Goal: Transaction & Acquisition: Purchase product/service

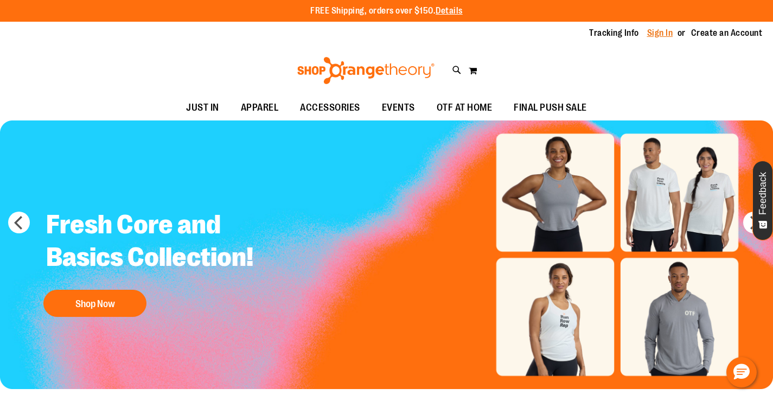
click at [659, 32] on link "Sign In" at bounding box center [660, 33] width 26 height 12
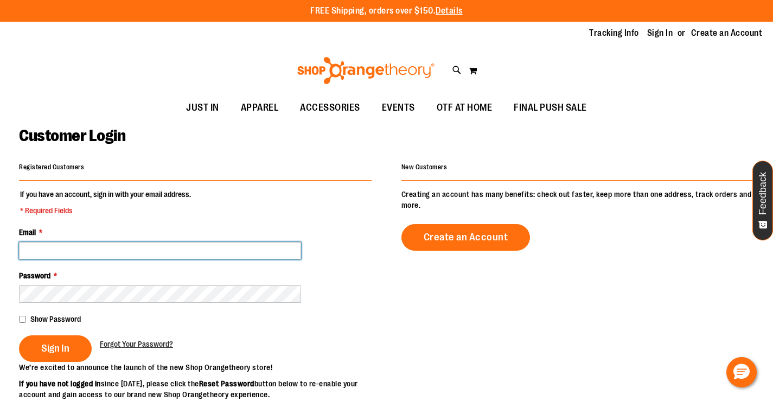
click at [139, 250] on input "Email *" at bounding box center [160, 250] width 282 height 17
type input "**********"
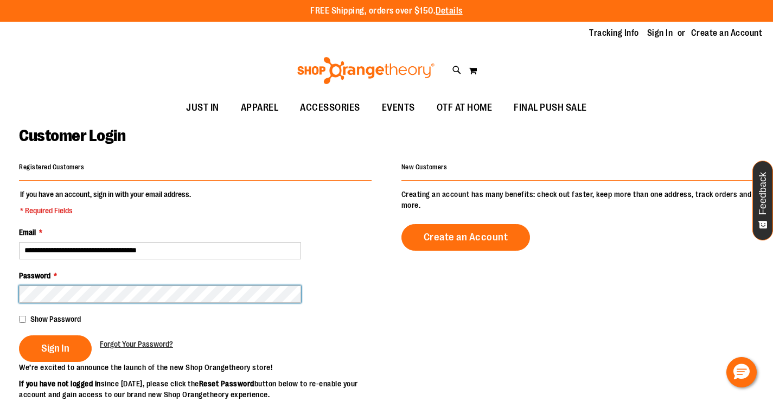
click at [19, 335] on button "Sign In" at bounding box center [55, 348] width 73 height 27
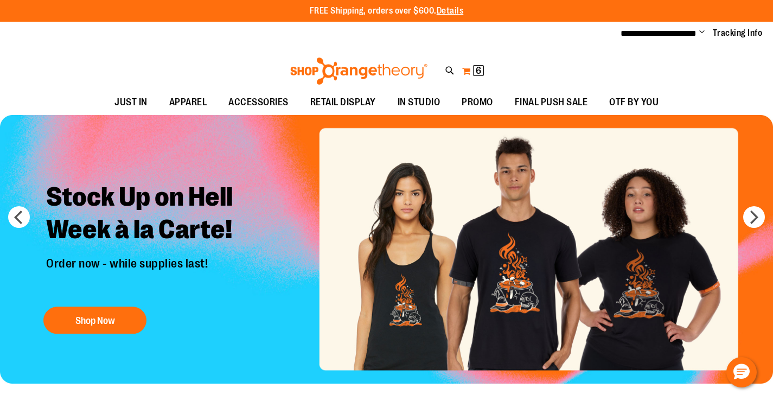
click at [477, 70] on span "6" at bounding box center [478, 70] width 5 height 11
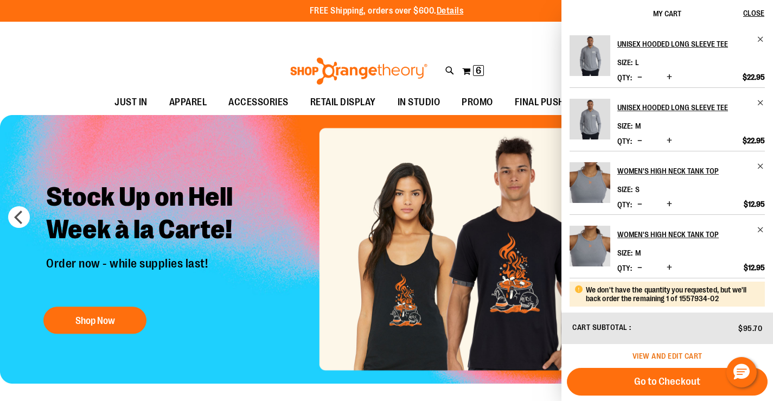
click at [668, 353] on span "View and edit cart" at bounding box center [667, 355] width 70 height 9
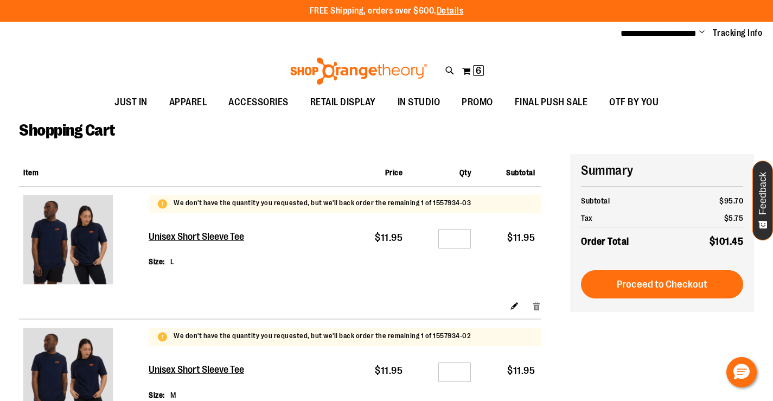
click at [536, 306] on link "Remove item" at bounding box center [536, 304] width 9 height 11
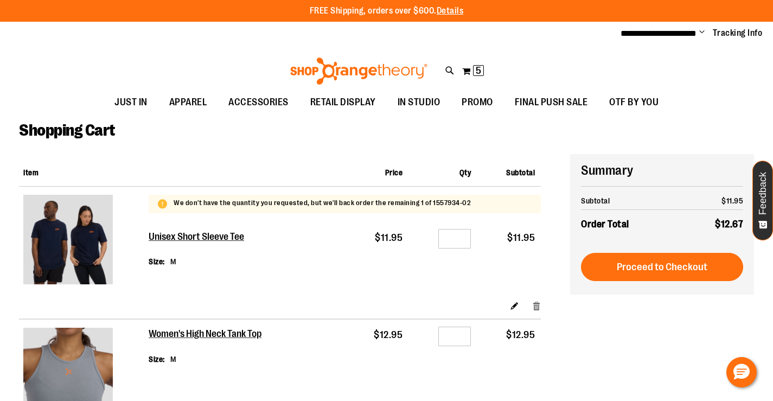
click at [537, 301] on link "Remove item" at bounding box center [536, 304] width 9 height 11
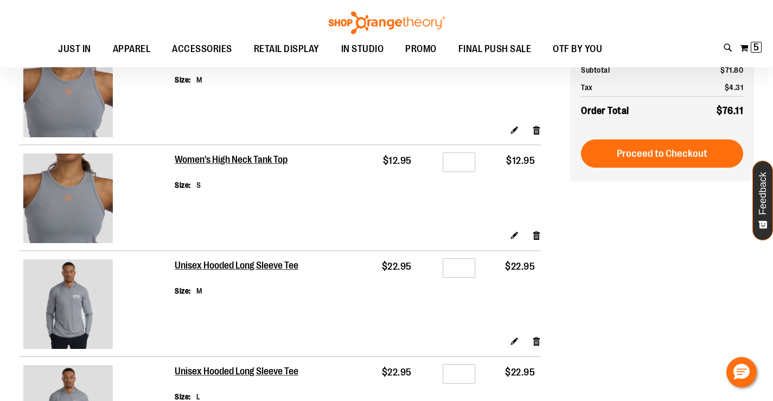
scroll to position [108, 0]
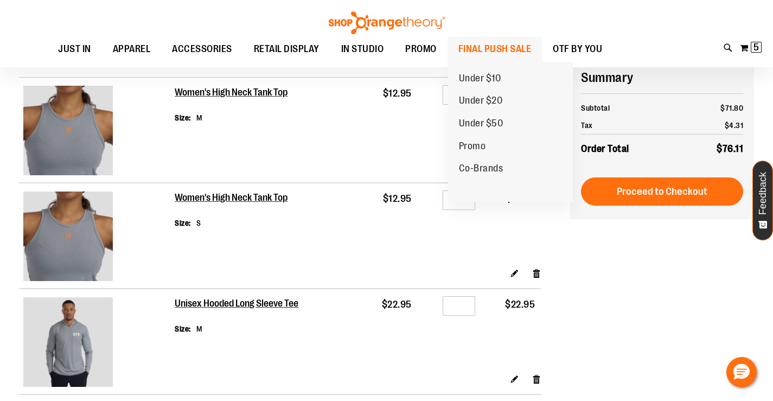
click at [476, 53] on span "FINAL PUSH SALE" at bounding box center [494, 49] width 73 height 24
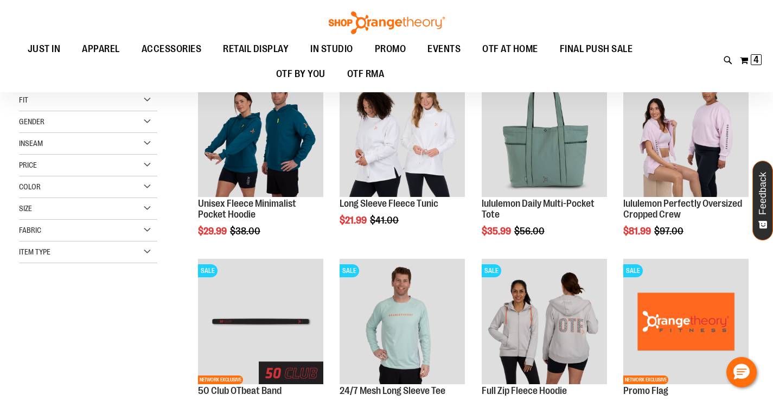
scroll to position [162, 0]
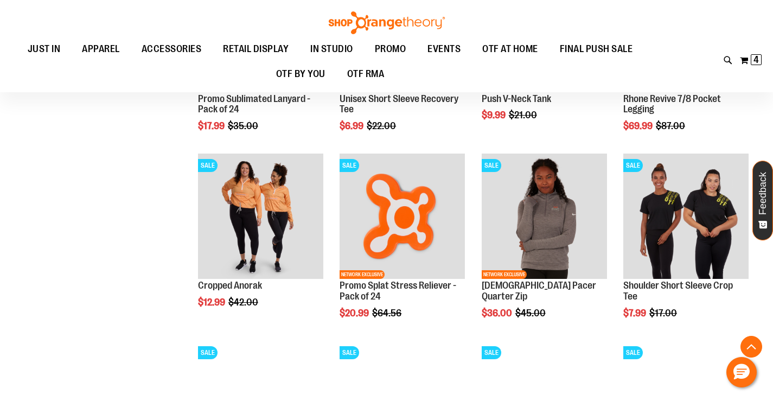
scroll to position [813, 0]
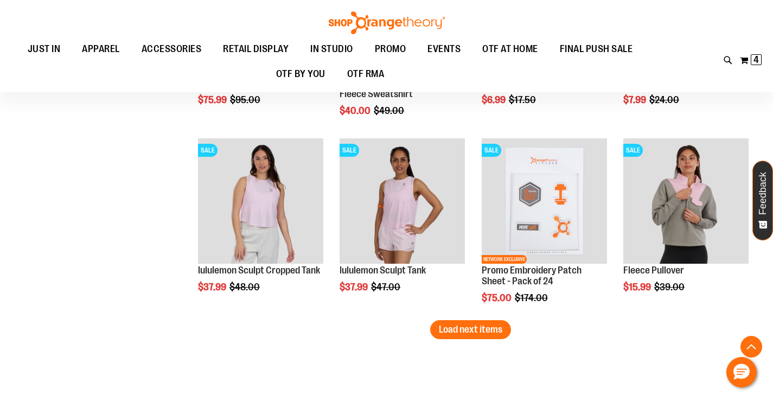
scroll to position [1626, 0]
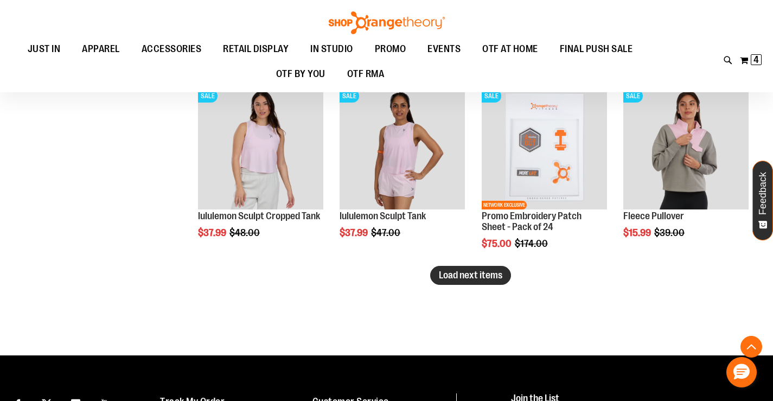
click at [458, 277] on span "Load next items" at bounding box center [470, 274] width 63 height 11
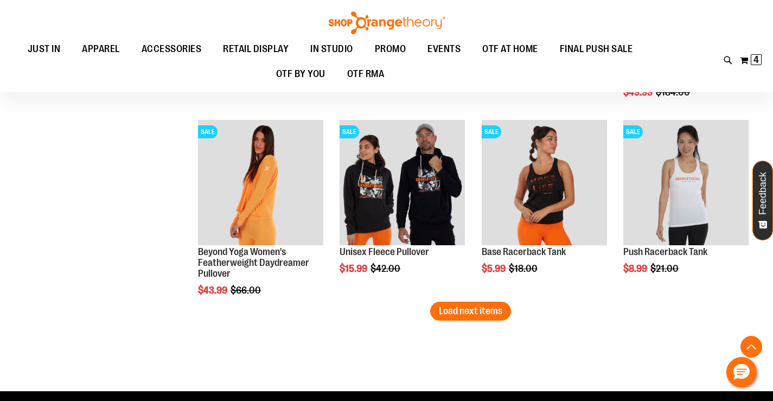
scroll to position [2168, 0]
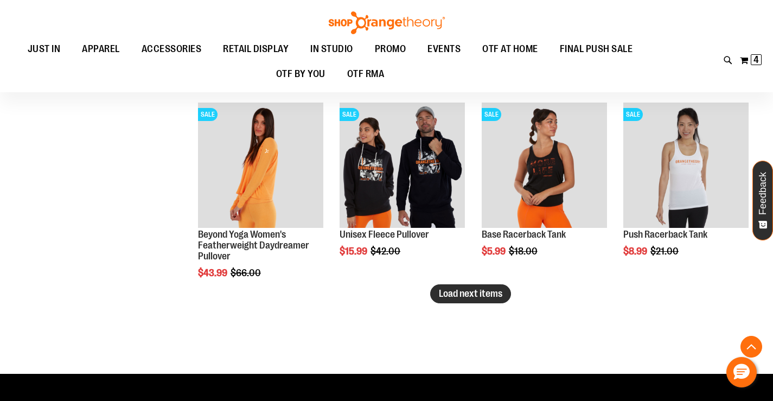
click at [501, 290] on span "Load next items" at bounding box center [470, 293] width 63 height 11
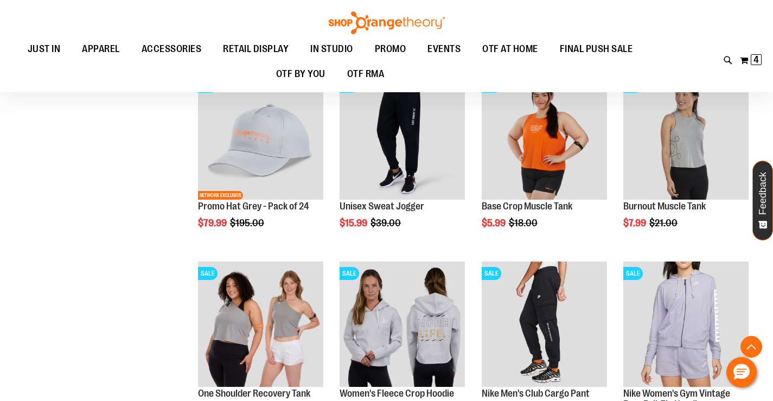
scroll to position [2385, 0]
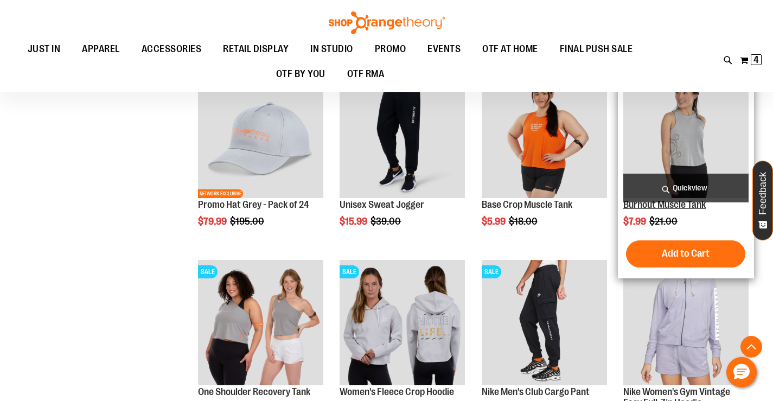
click at [690, 205] on link "Burnout Muscle Tank" at bounding box center [664, 204] width 82 height 11
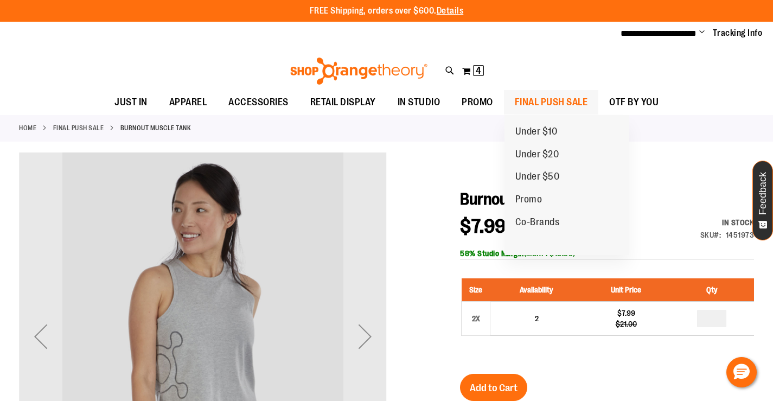
click at [538, 100] on span "FINAL PUSH SALE" at bounding box center [551, 102] width 73 height 24
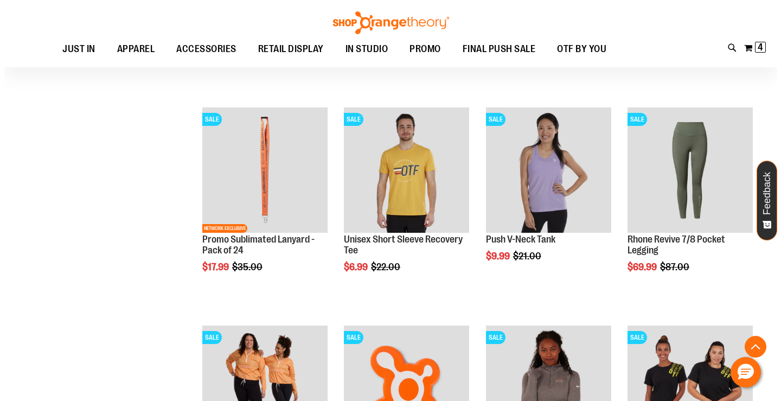
scroll to position [759, 0]
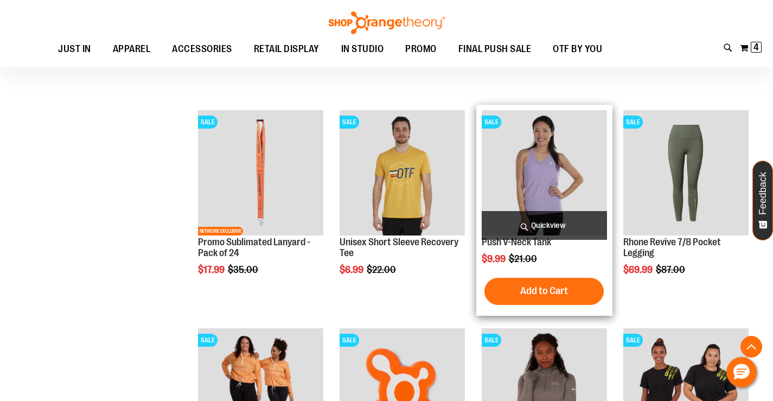
click at [531, 238] on span "Quickview" at bounding box center [544, 225] width 125 height 29
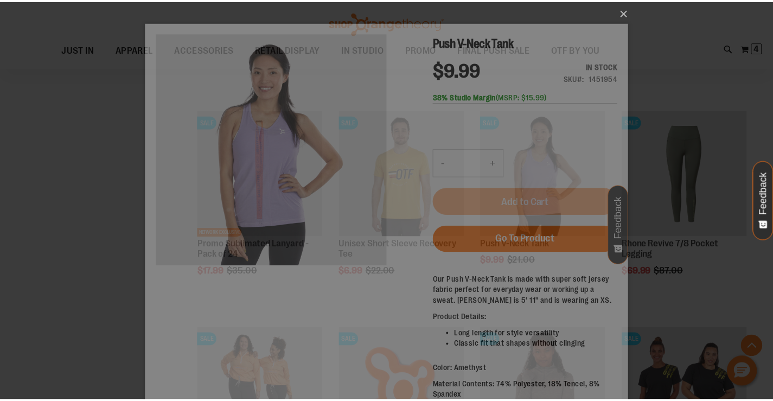
scroll to position [0, 0]
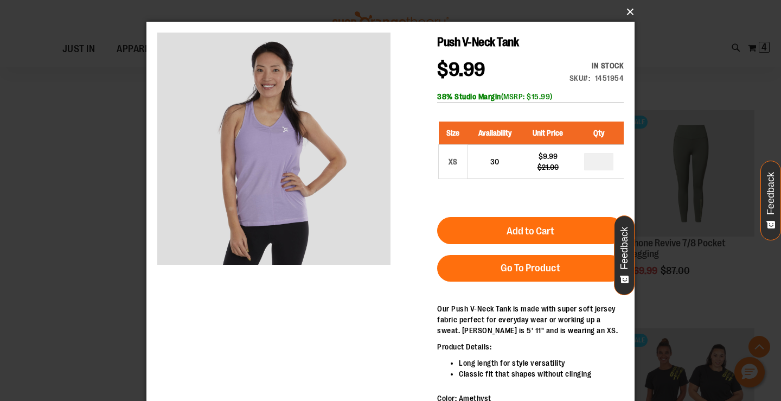
click at [624, 11] on button "×" at bounding box center [394, 12] width 488 height 24
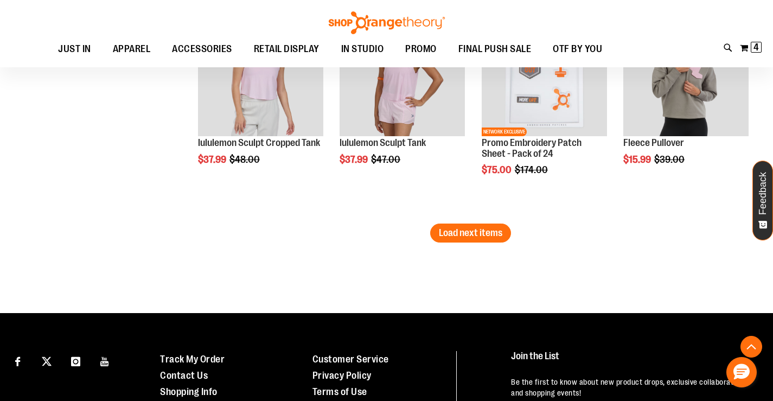
scroll to position [1952, 0]
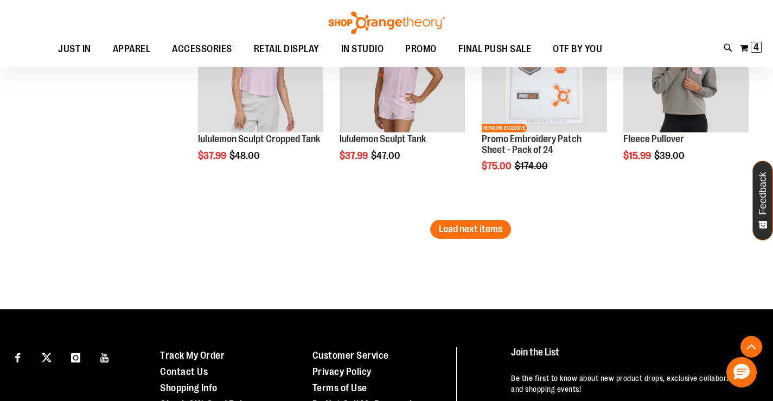
click at [461, 231] on span "Load next items" at bounding box center [470, 228] width 63 height 11
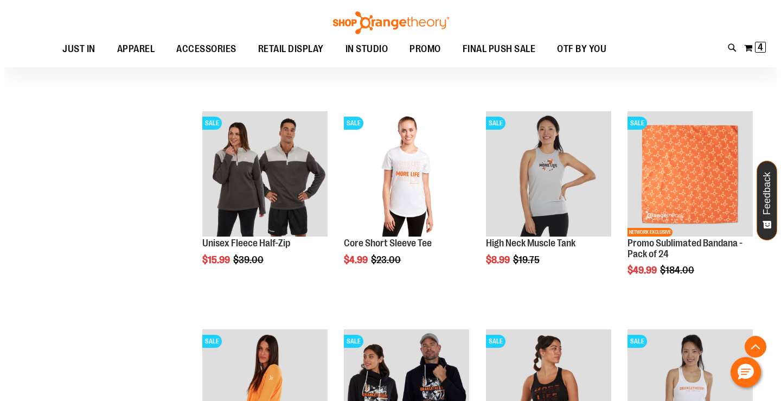
scroll to position [2331, 0]
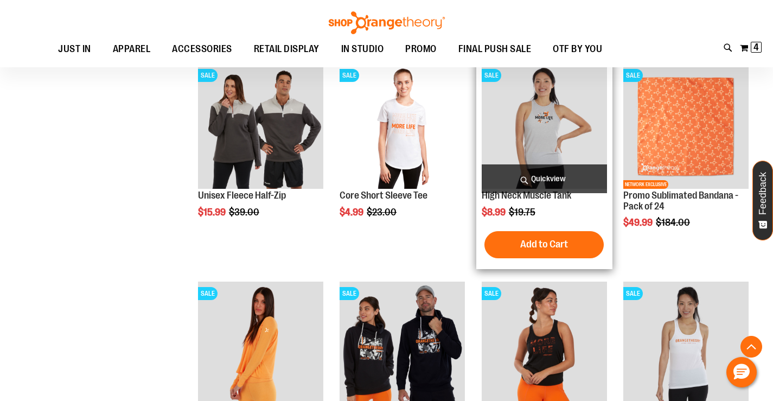
click at [548, 175] on span "Quickview" at bounding box center [544, 178] width 125 height 29
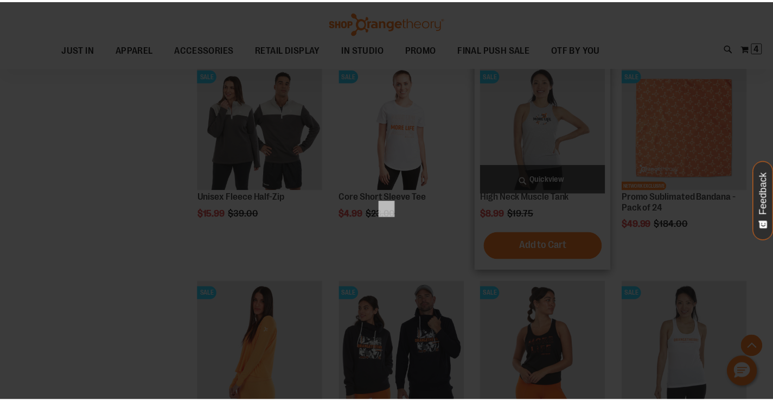
scroll to position [0, 0]
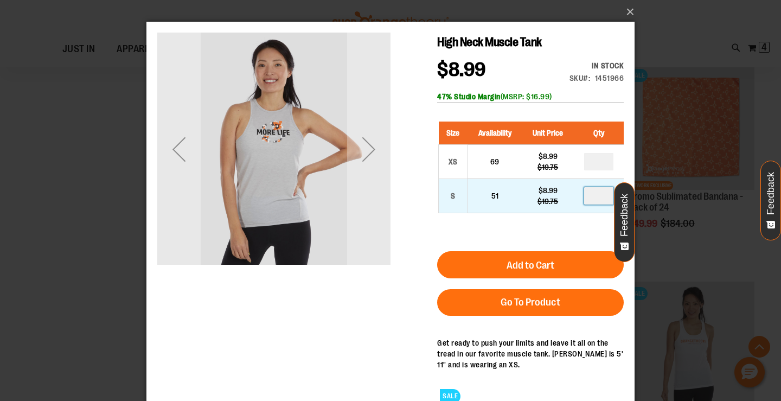
click at [599, 195] on input "number" at bounding box center [598, 195] width 29 height 17
type input "*"
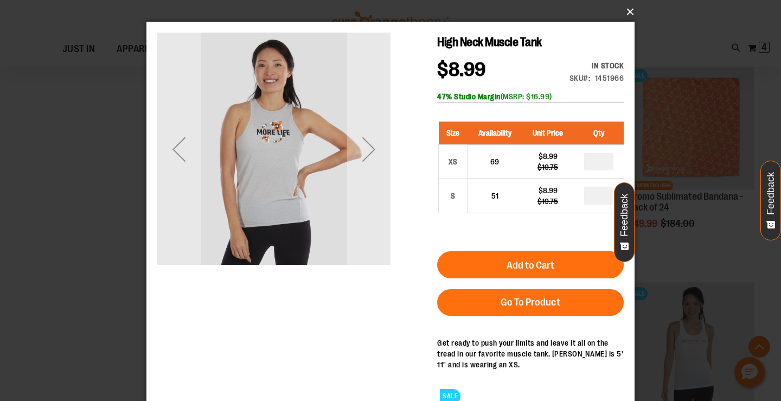
click at [628, 10] on button "×" at bounding box center [394, 12] width 488 height 24
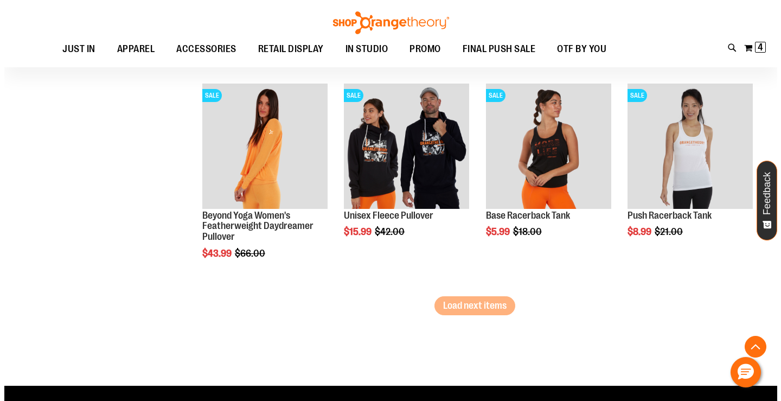
scroll to position [2548, 0]
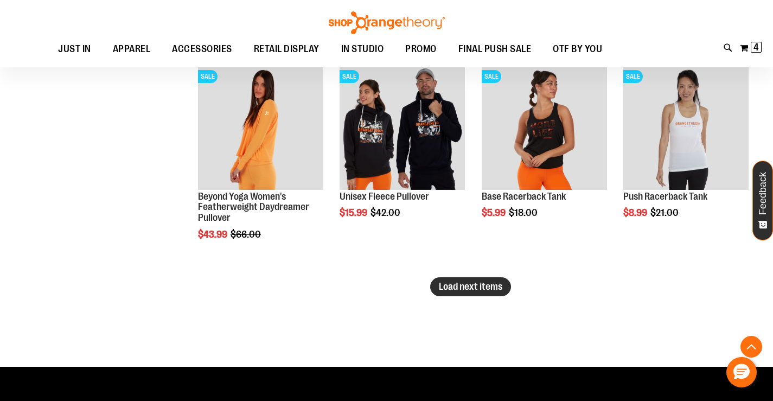
click at [470, 283] on span "Load next items" at bounding box center [470, 286] width 63 height 11
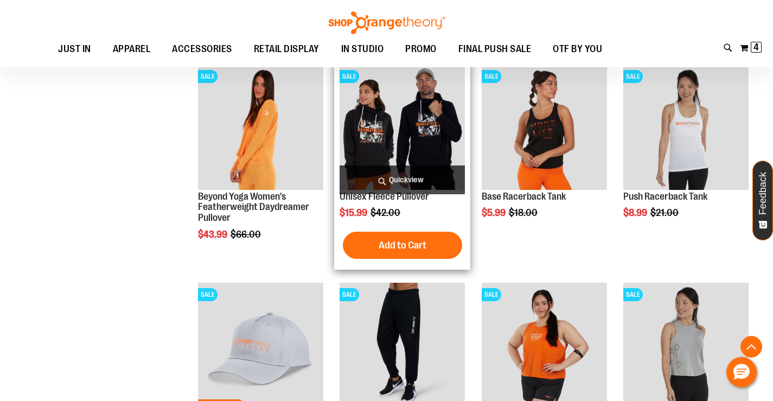
click at [403, 177] on span "Quickview" at bounding box center [401, 179] width 125 height 29
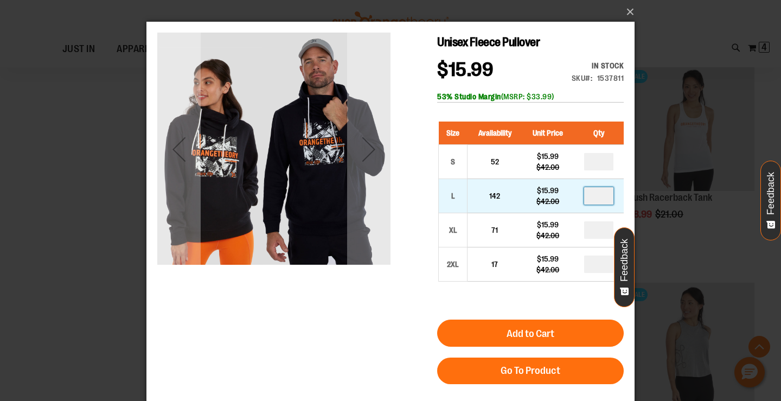
click at [602, 195] on input "number" at bounding box center [598, 195] width 29 height 17
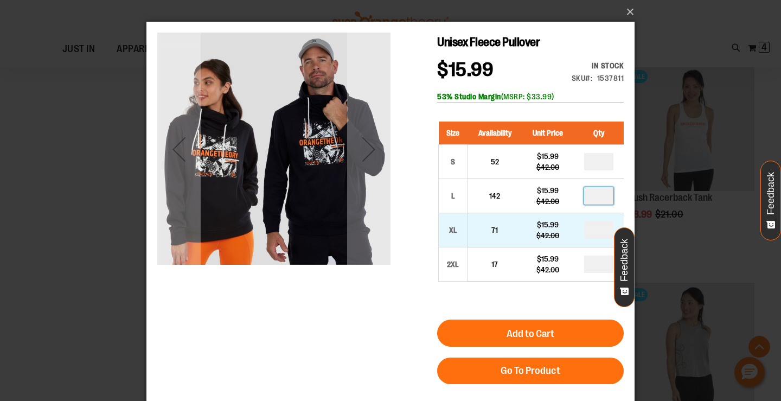
type input "*"
click at [604, 228] on input "number" at bounding box center [598, 229] width 29 height 17
type input "*"
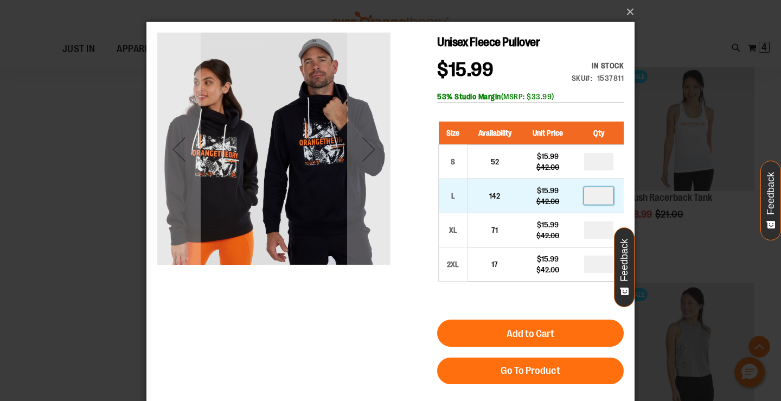
click at [602, 196] on input "*" at bounding box center [598, 195] width 29 height 17
click at [602, 194] on input "*" at bounding box center [598, 195] width 29 height 17
click at [599, 188] on input "*" at bounding box center [598, 195] width 29 height 17
type input "*"
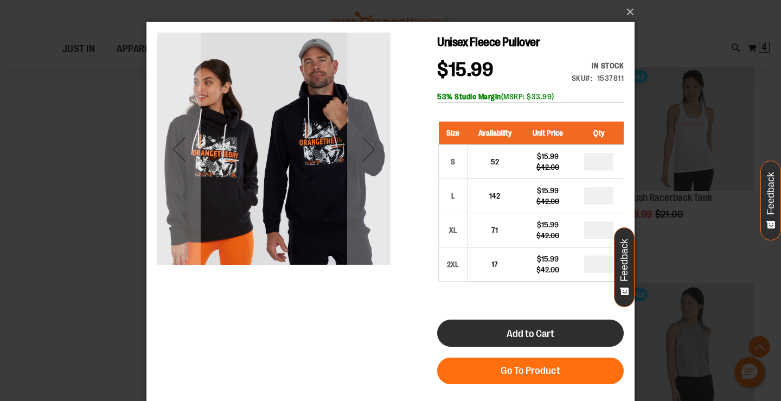
click at [558, 327] on button "Add to Cart" at bounding box center [530, 332] width 187 height 27
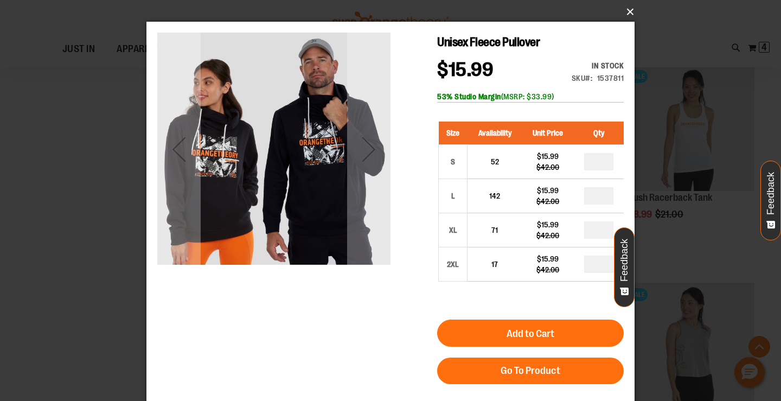
click at [628, 11] on button "×" at bounding box center [394, 12] width 488 height 24
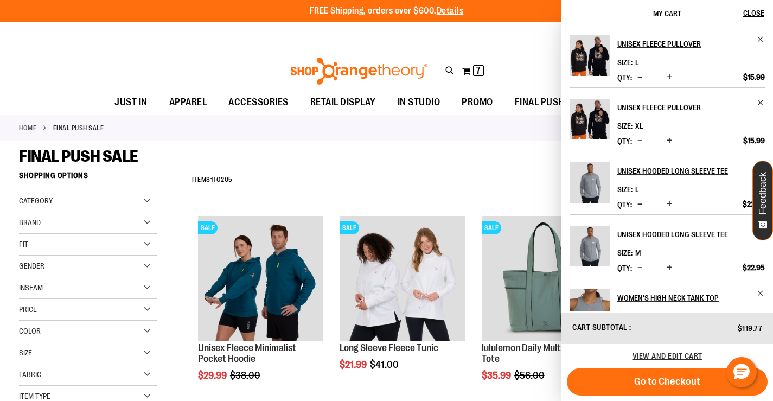
click at [373, 177] on div "**********" at bounding box center [470, 180] width 567 height 28
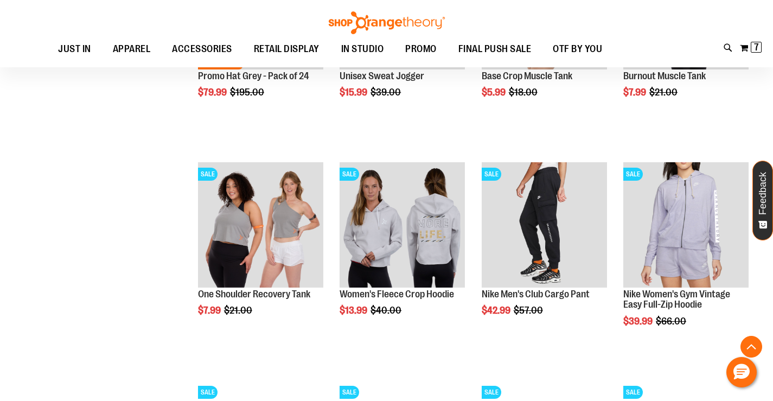
scroll to position [2904, 0]
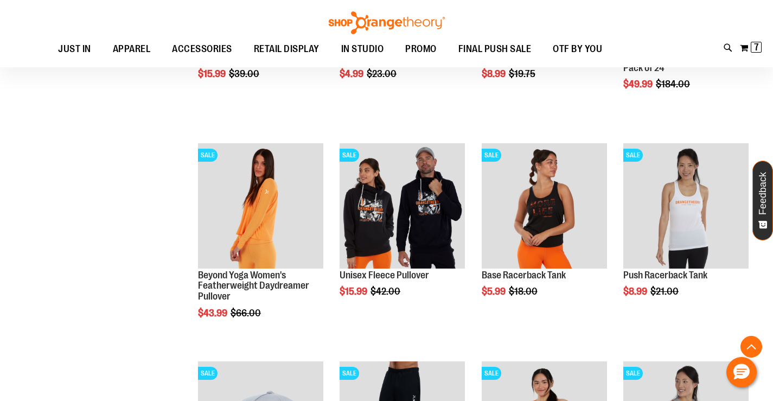
scroll to position [2470, 0]
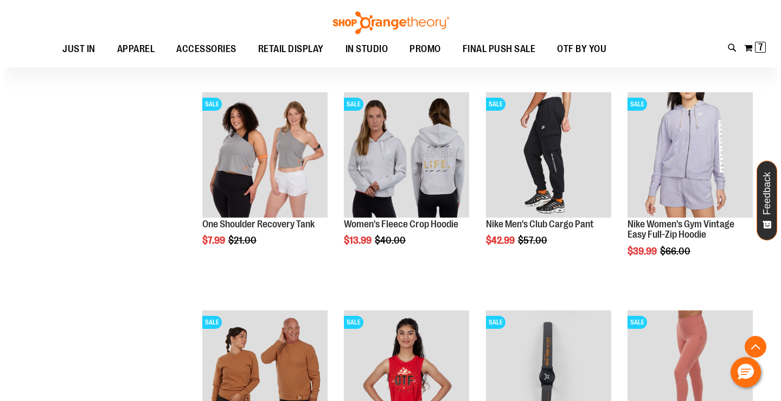
scroll to position [2959, 0]
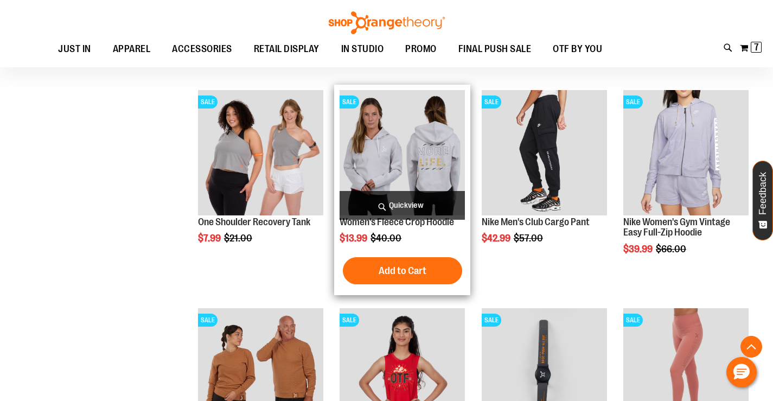
click at [401, 205] on span "Quickview" at bounding box center [401, 205] width 125 height 29
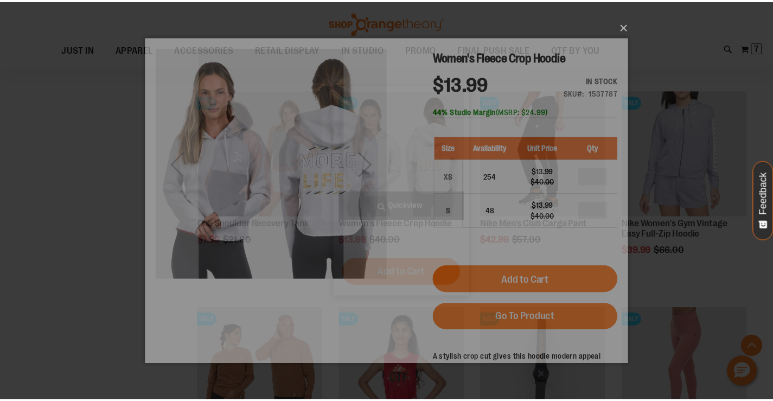
scroll to position [0, 0]
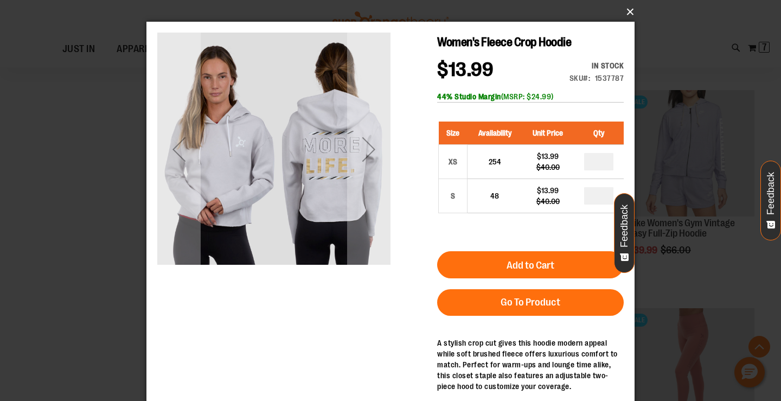
click at [626, 11] on button "×" at bounding box center [394, 12] width 488 height 24
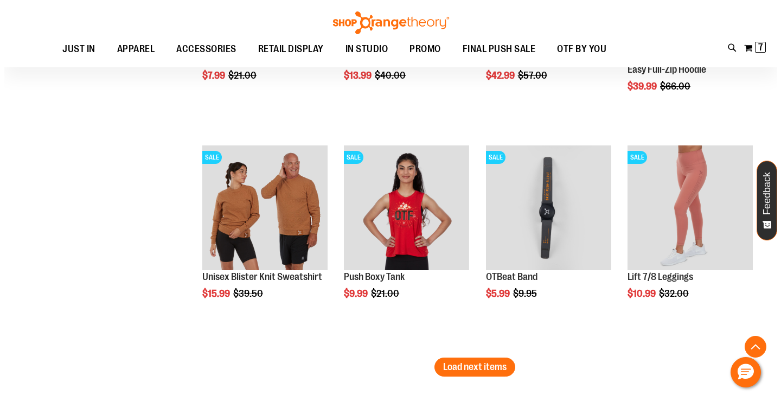
scroll to position [3175, 0]
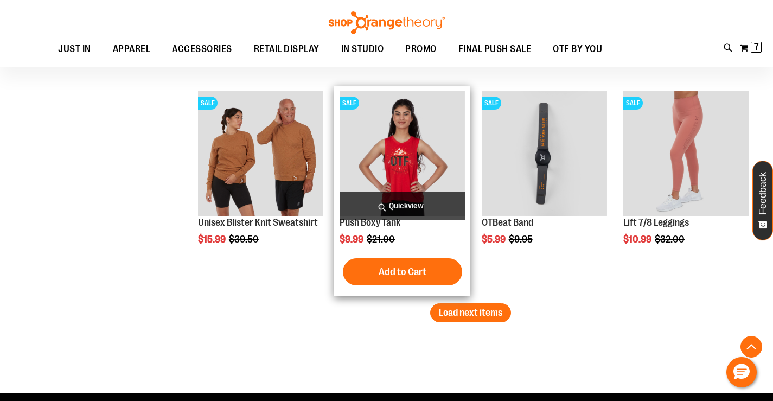
click at [402, 202] on span "Quickview" at bounding box center [401, 205] width 125 height 29
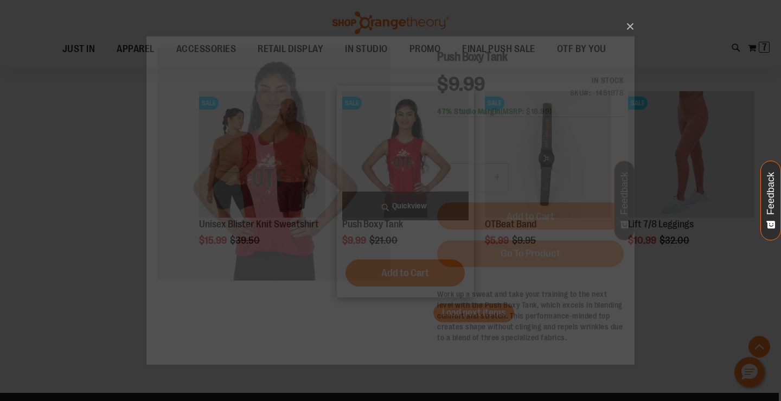
scroll to position [0, 0]
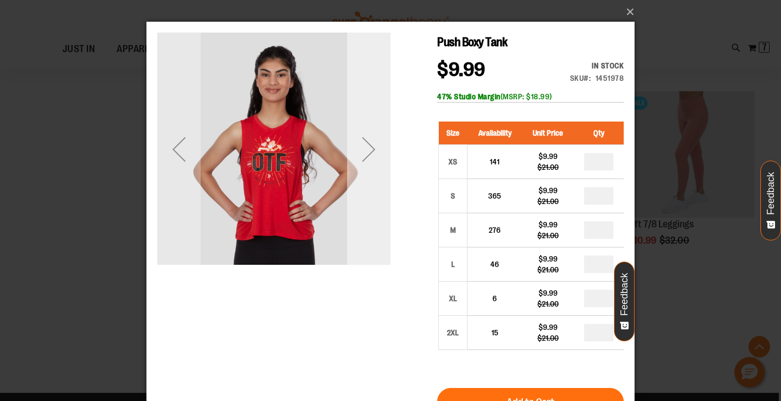
click at [373, 154] on div "Next" at bounding box center [368, 148] width 43 height 43
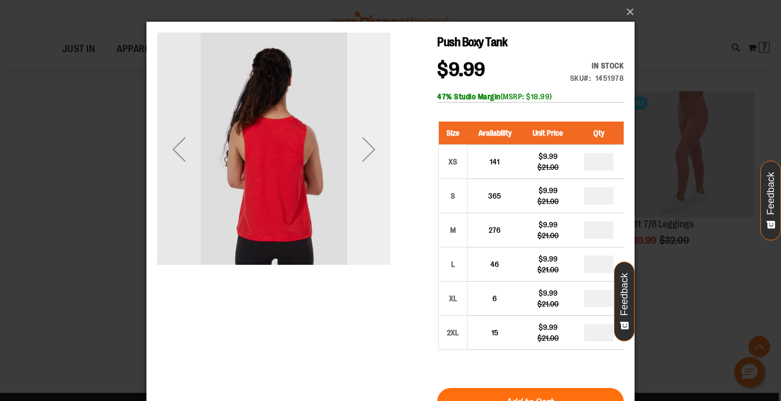
click at [373, 154] on div "Next" at bounding box center [368, 148] width 43 height 43
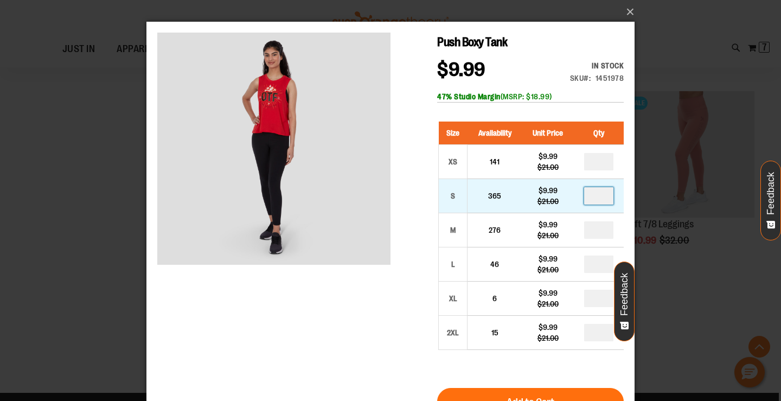
click at [603, 197] on input "number" at bounding box center [598, 195] width 29 height 17
type input "*"
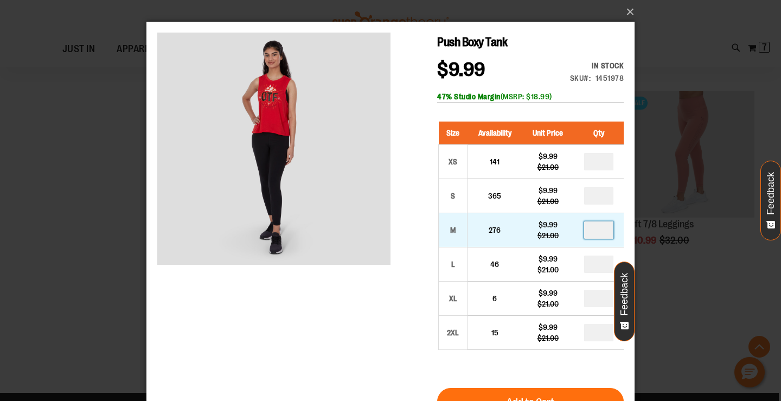
click at [601, 231] on input "number" at bounding box center [598, 229] width 29 height 17
type input "*"
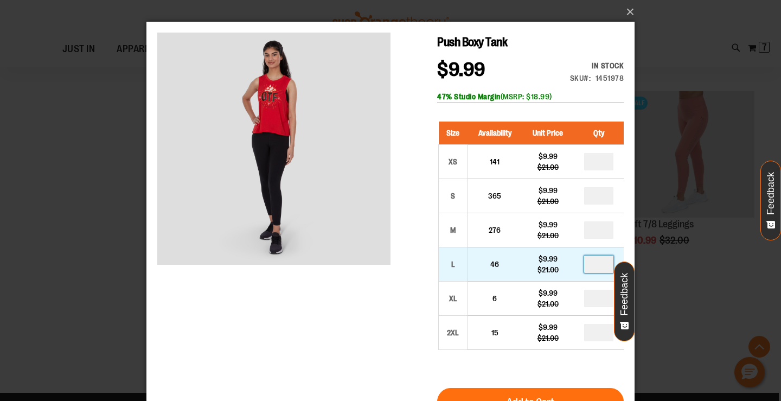
click at [597, 260] on input "number" at bounding box center [598, 263] width 29 height 17
type input "*"
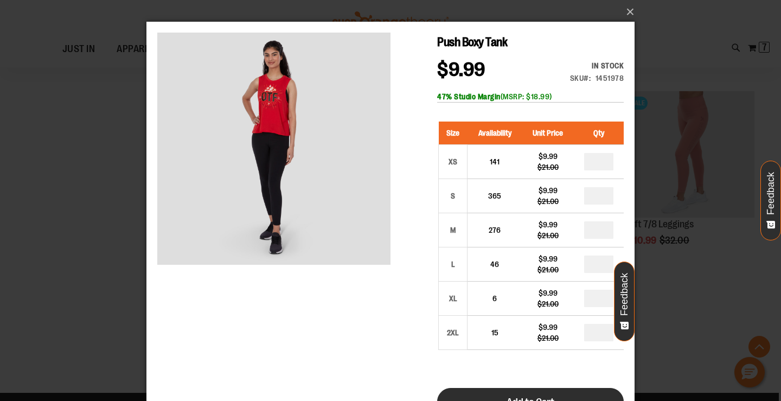
click at [515, 393] on button "Add to Cart" at bounding box center [530, 401] width 187 height 27
click at [631, 12] on button "×" at bounding box center [394, 12] width 488 height 24
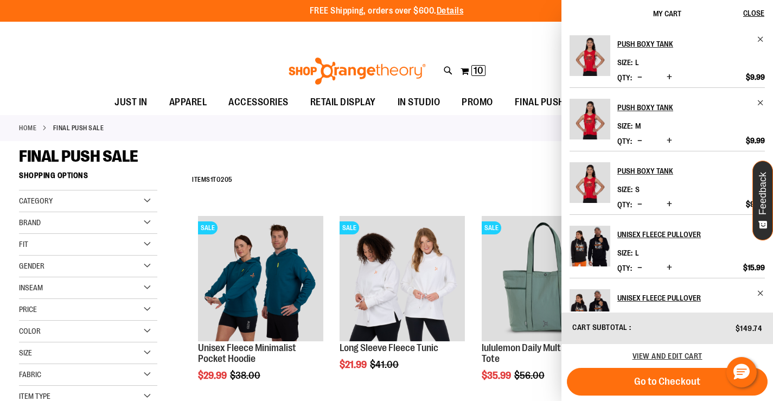
click at [433, 162] on div "FINAL PUSH SALE" at bounding box center [386, 156] width 735 height 20
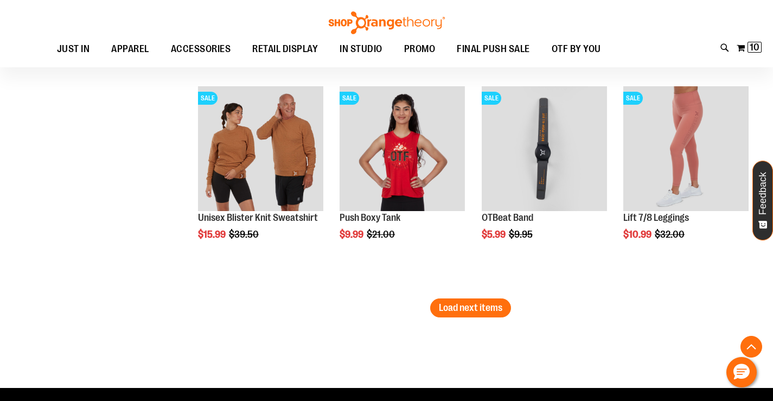
scroll to position [3179, 0]
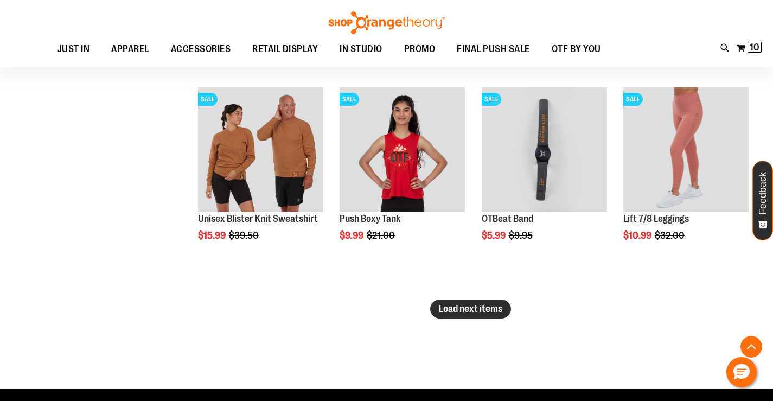
click at [479, 306] on span "Load next items" at bounding box center [470, 308] width 63 height 11
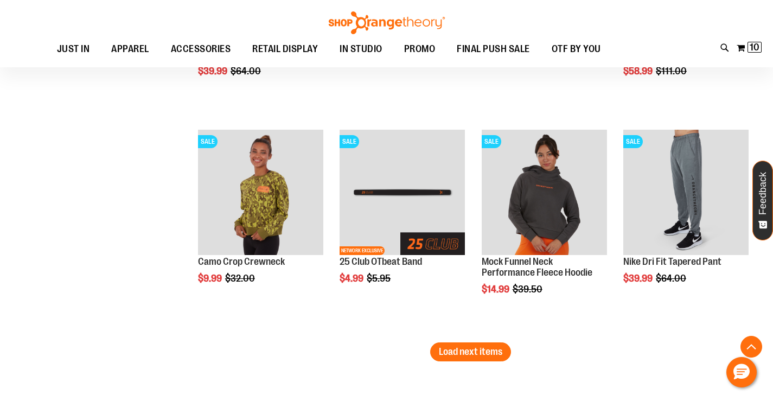
scroll to position [3776, 0]
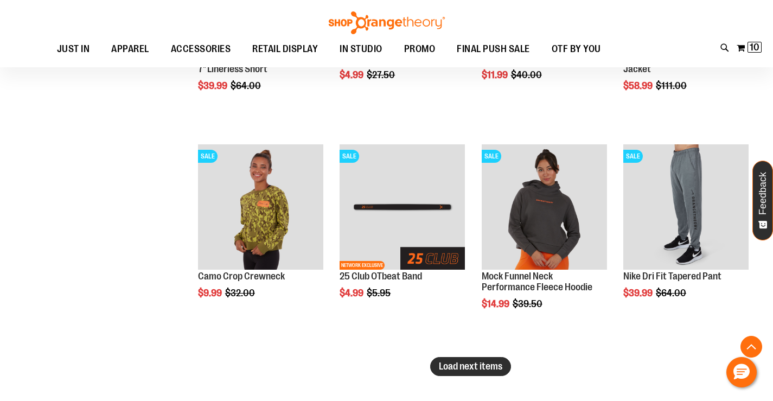
click at [459, 365] on span "Load next items" at bounding box center [470, 366] width 63 height 11
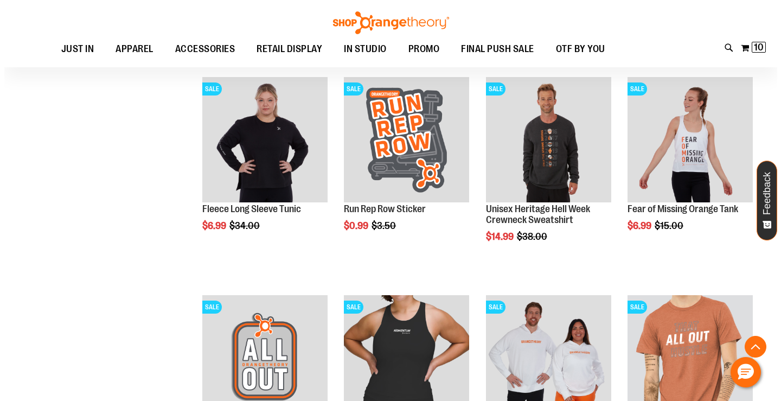
scroll to position [4047, 0]
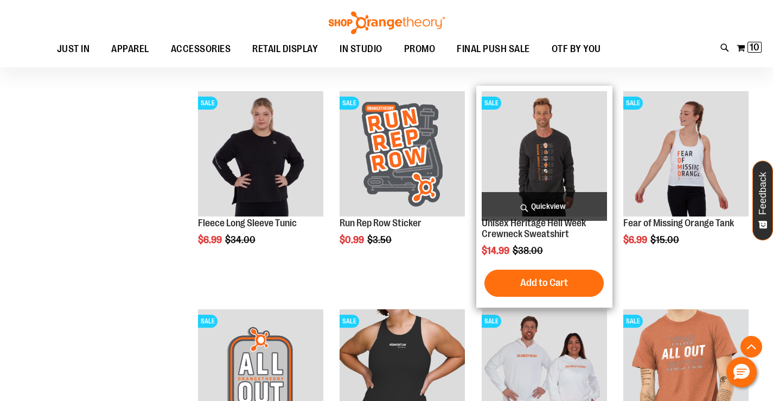
click at [553, 207] on span "Quickview" at bounding box center [544, 206] width 125 height 29
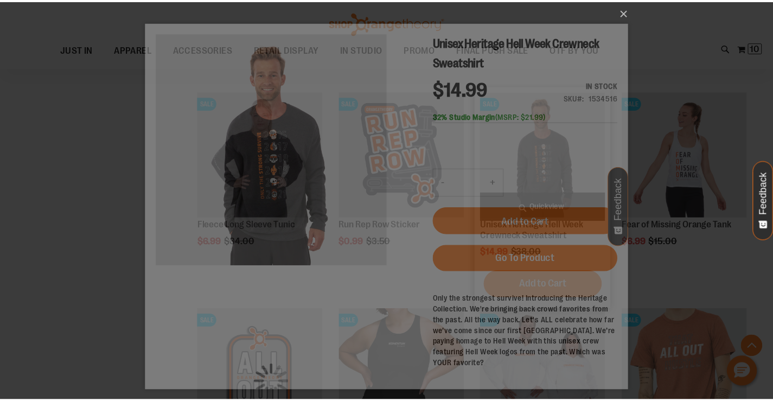
scroll to position [0, 0]
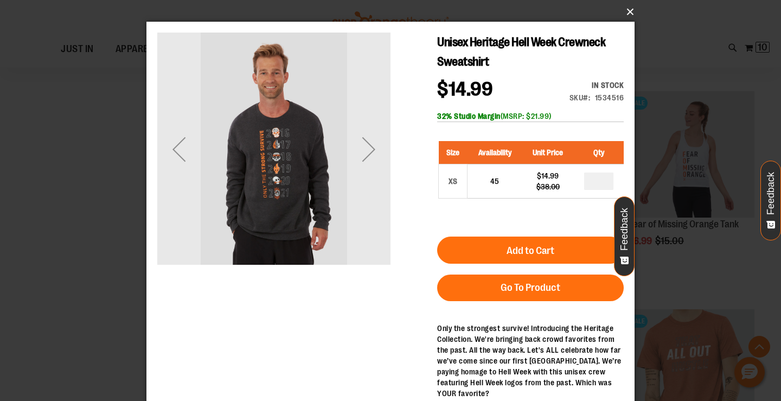
click at [628, 14] on button "×" at bounding box center [394, 12] width 488 height 24
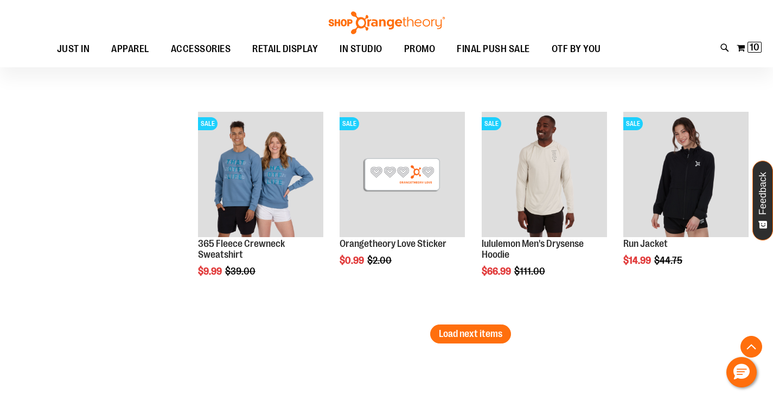
scroll to position [4481, 0]
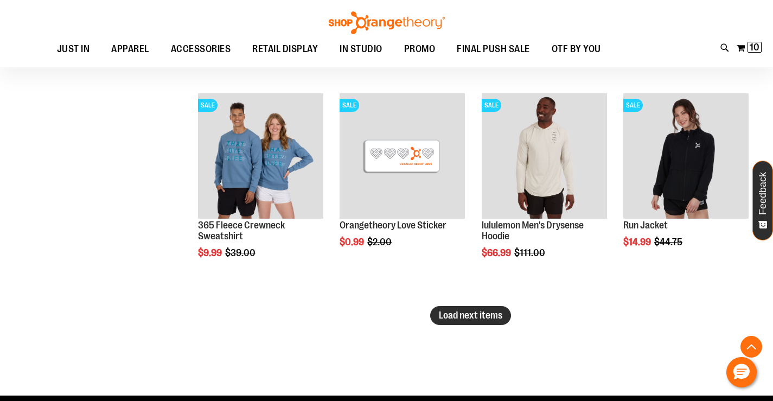
click at [466, 318] on span "Load next items" at bounding box center [470, 315] width 63 height 11
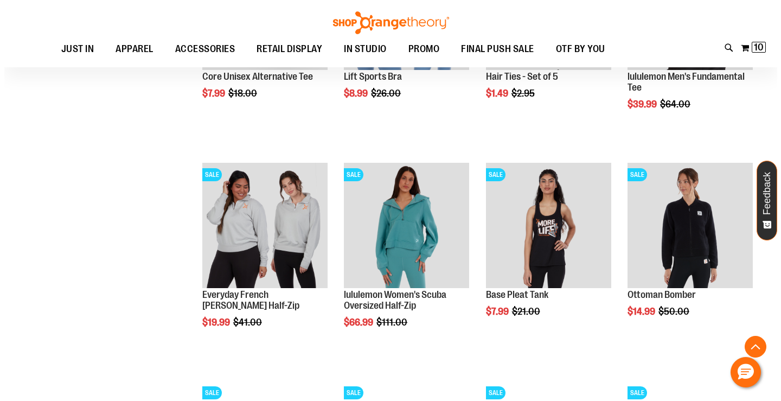
scroll to position [4860, 0]
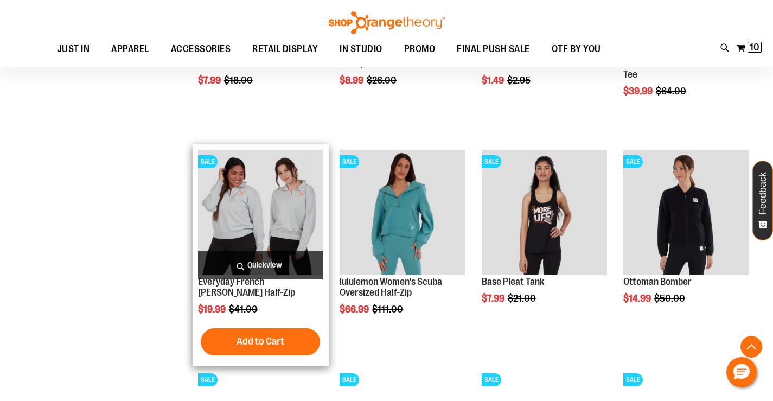
click at [253, 268] on span "Quickview" at bounding box center [260, 265] width 125 height 29
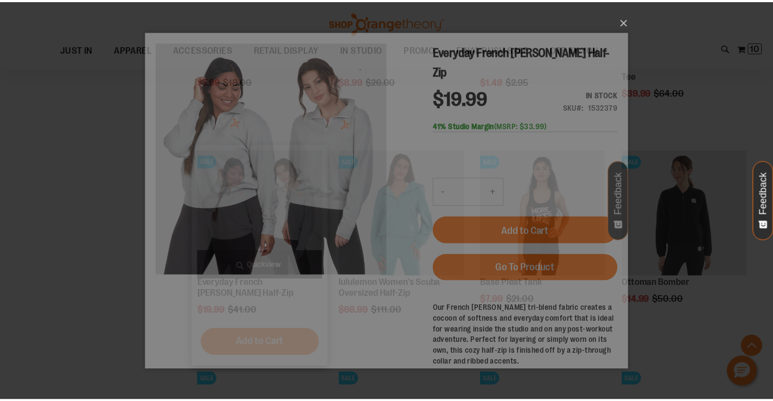
scroll to position [0, 0]
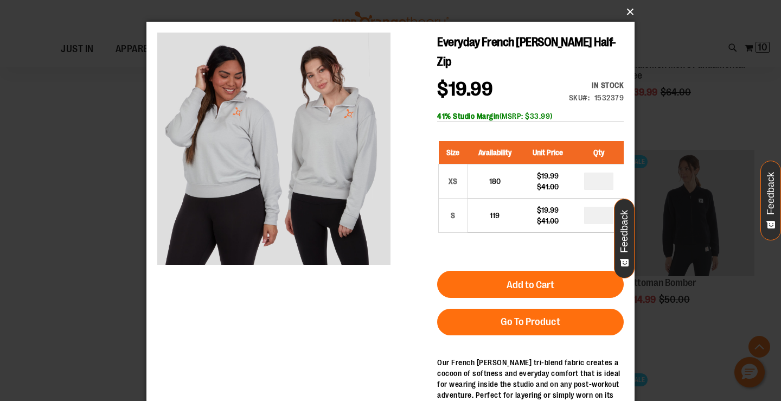
click at [628, 10] on button "×" at bounding box center [394, 12] width 488 height 24
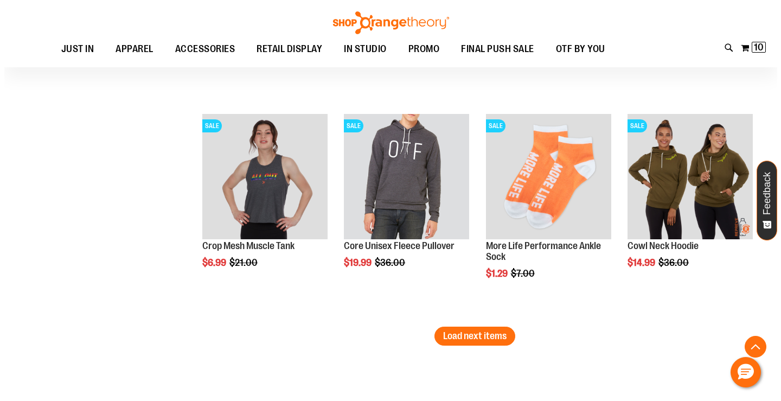
scroll to position [5131, 0]
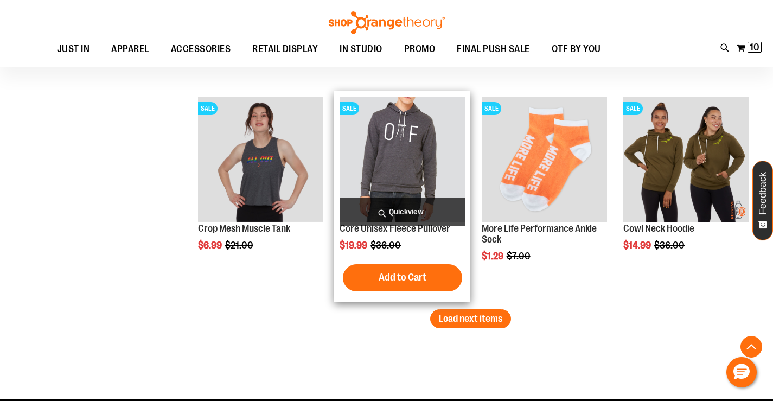
click at [408, 212] on span "Quickview" at bounding box center [401, 211] width 125 height 29
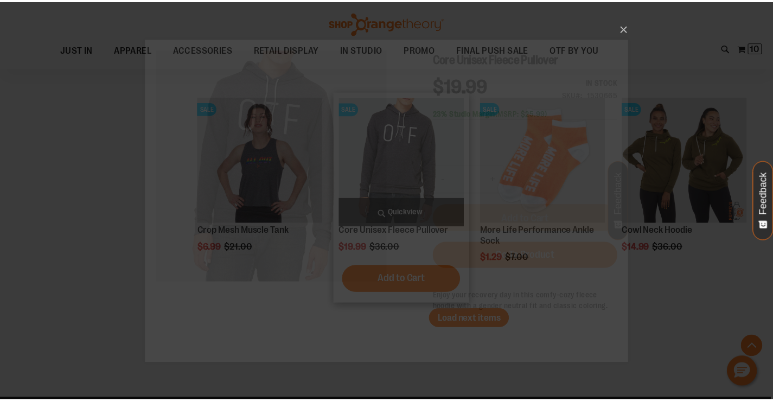
scroll to position [0, 0]
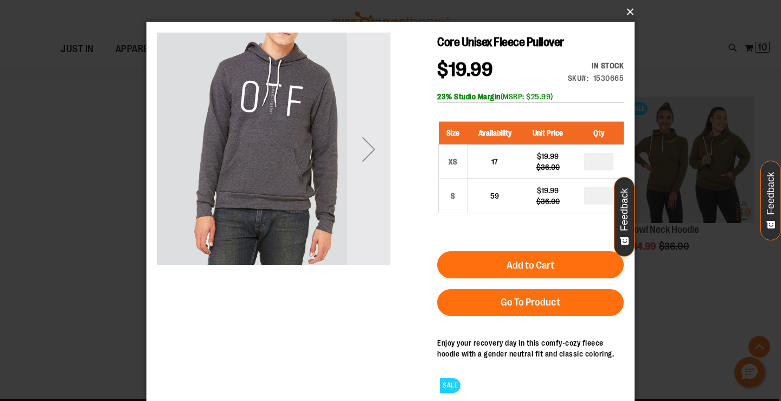
click at [627, 7] on button "×" at bounding box center [394, 12] width 488 height 24
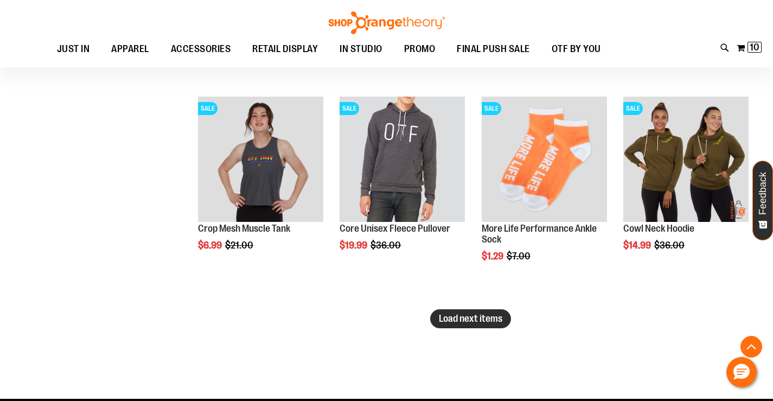
click at [467, 319] on span "Load next items" at bounding box center [470, 318] width 63 height 11
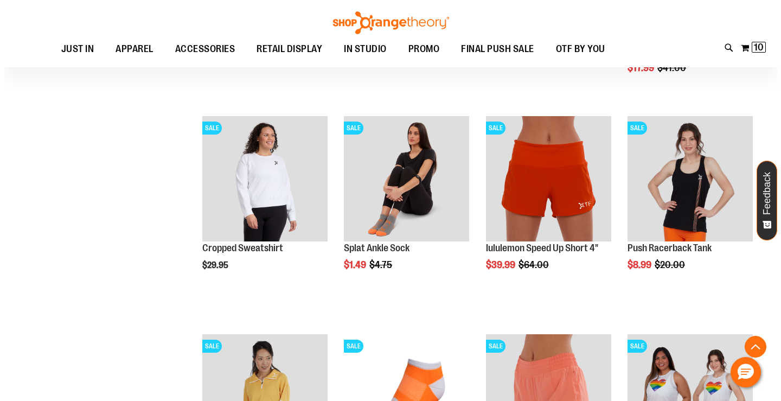
scroll to position [5565, 0]
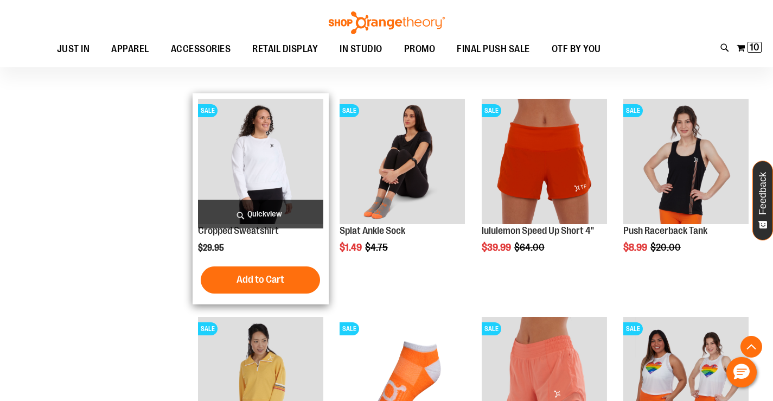
click at [265, 210] on span "Quickview" at bounding box center [260, 214] width 125 height 29
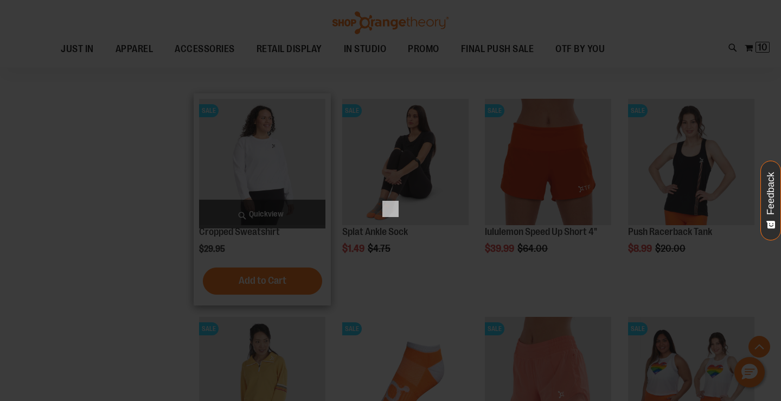
scroll to position [0, 0]
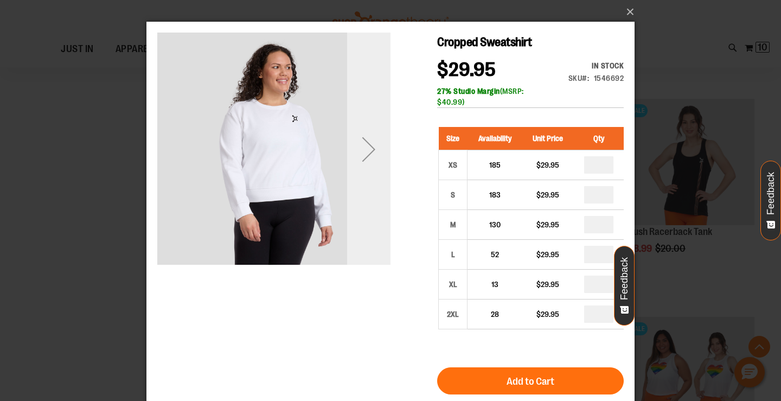
click at [376, 144] on div "Next" at bounding box center [368, 148] width 43 height 43
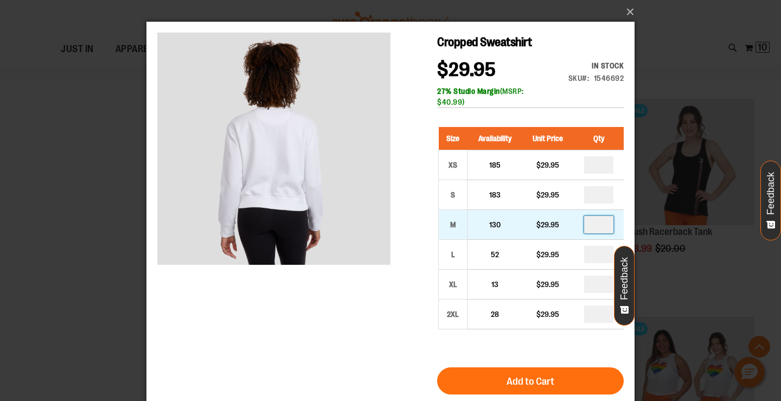
click at [602, 225] on input "number" at bounding box center [598, 224] width 29 height 17
type input "*"
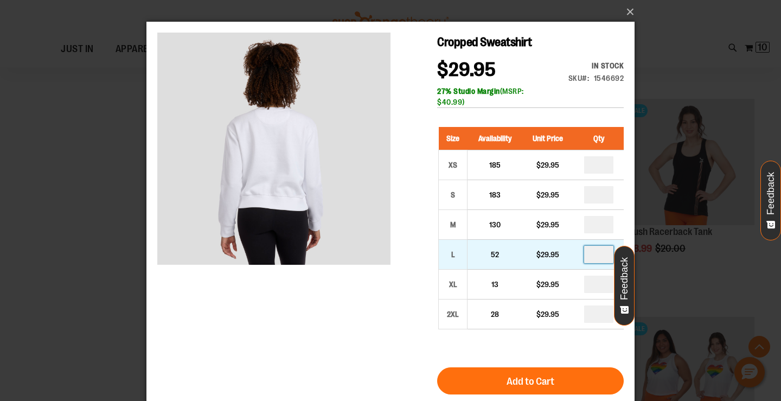
click at [600, 255] on input "number" at bounding box center [598, 254] width 29 height 17
type input "*"
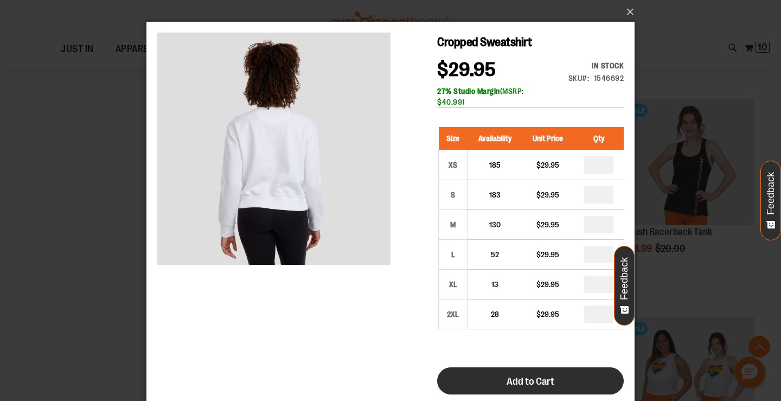
click at [525, 380] on span "Add to Cart" at bounding box center [530, 381] width 48 height 12
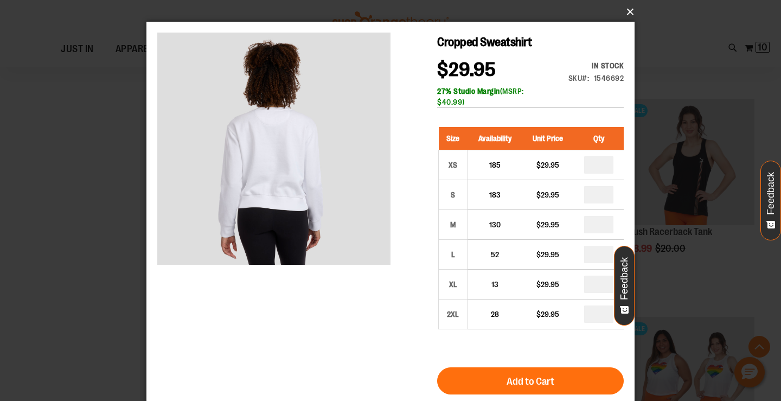
click at [628, 10] on button "×" at bounding box center [394, 12] width 488 height 24
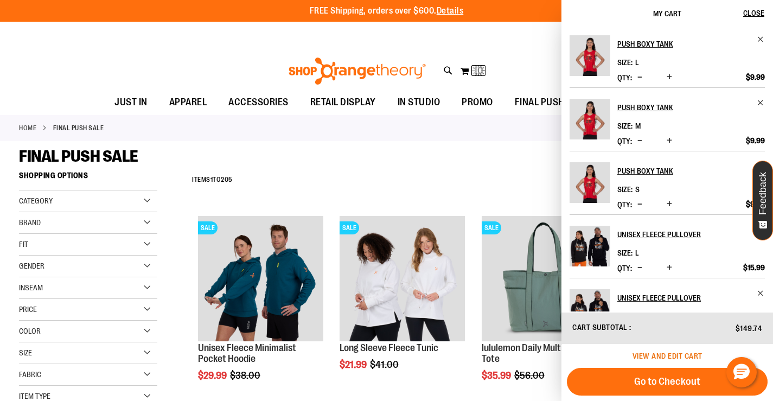
click at [680, 353] on span "View and edit cart" at bounding box center [667, 355] width 70 height 9
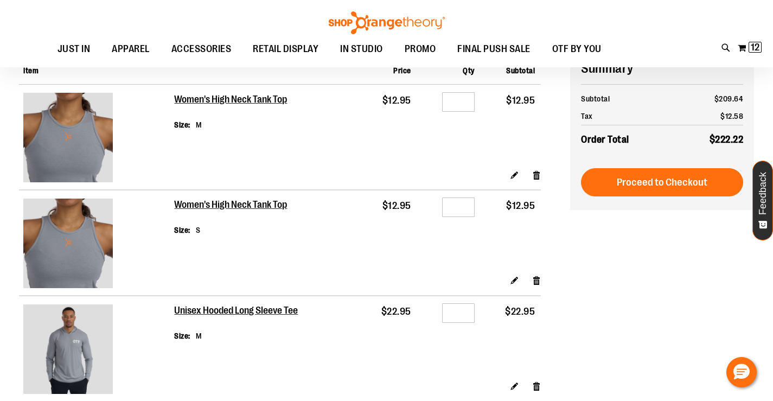
scroll to position [54, 0]
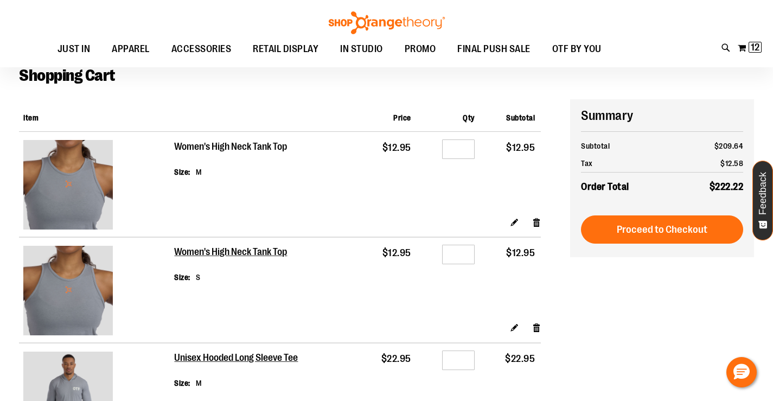
click at [244, 149] on h2 "Women's High Neck Tank Top" at bounding box center [231, 147] width 114 height 12
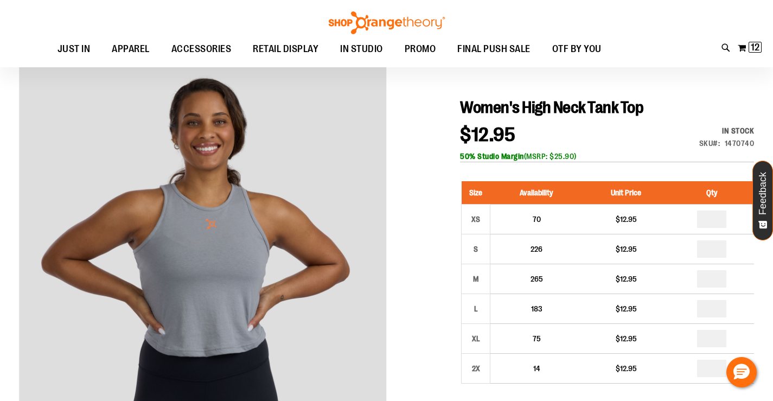
scroll to position [162, 0]
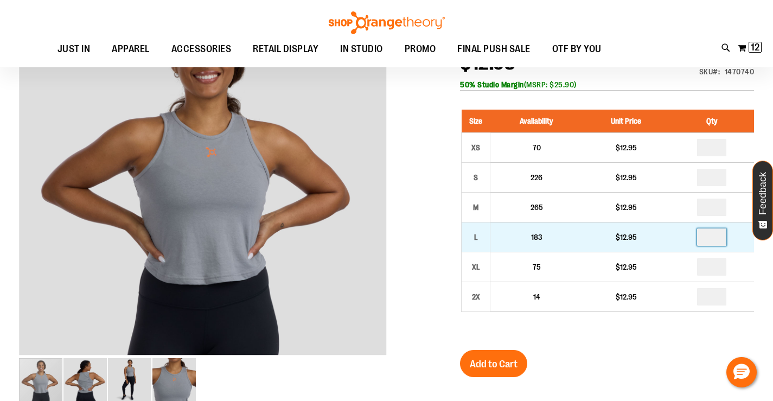
click at [717, 236] on input "number" at bounding box center [711, 236] width 29 height 17
type input "*"
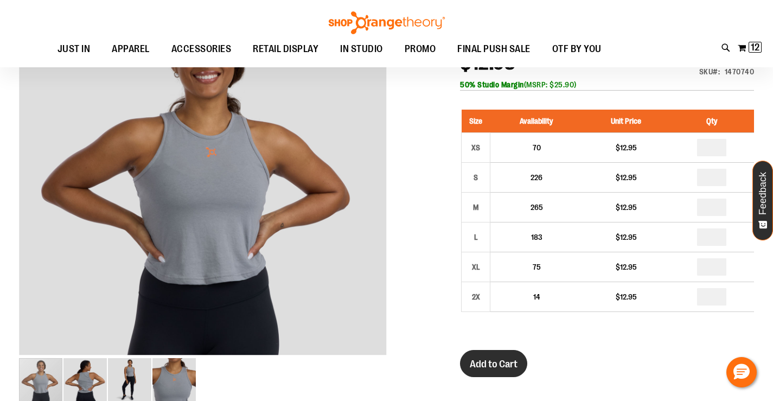
click at [494, 360] on span "Add to Cart" at bounding box center [494, 364] width 48 height 12
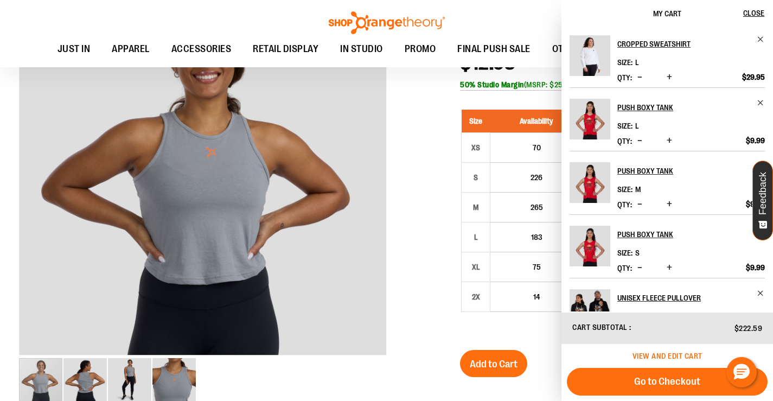
click at [678, 352] on span "View and edit cart" at bounding box center [667, 355] width 70 height 9
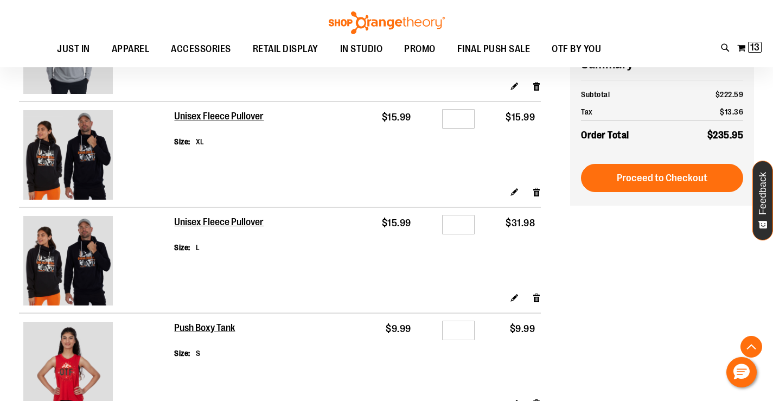
scroll to position [487, 0]
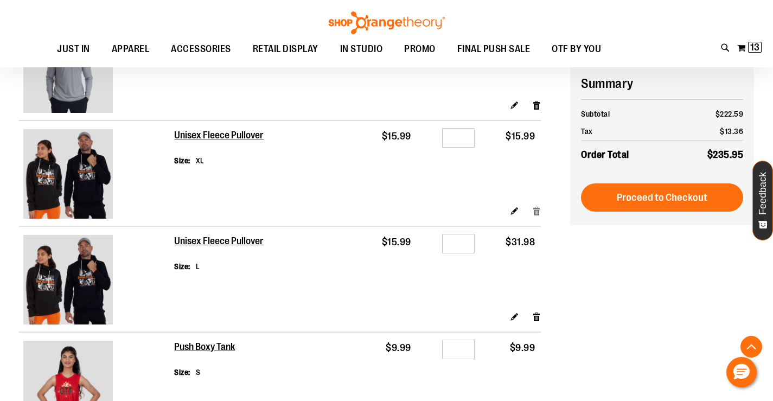
click at [539, 209] on link "Remove item" at bounding box center [536, 210] width 9 height 11
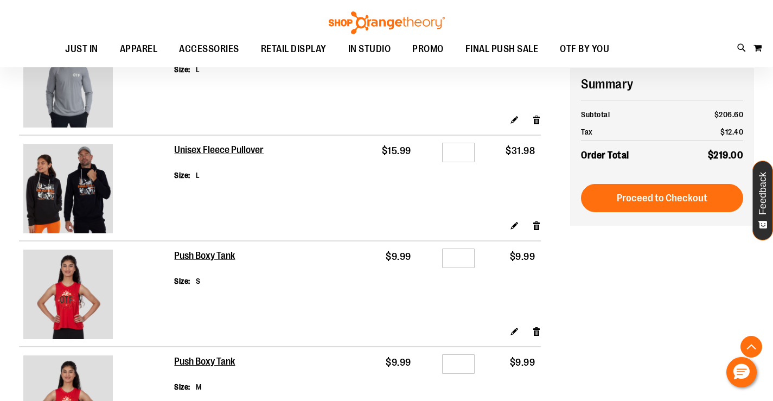
scroll to position [487, 0]
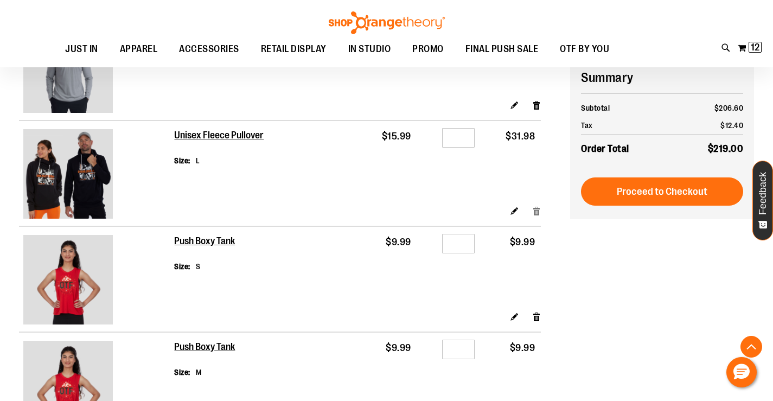
click at [538, 210] on link "Remove item" at bounding box center [536, 210] width 9 height 11
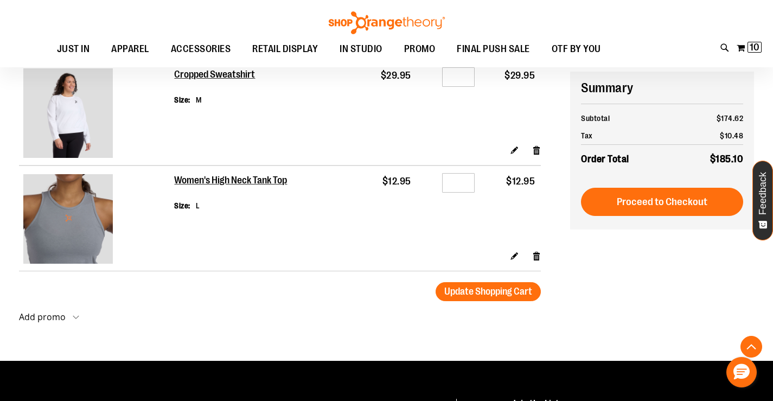
scroll to position [976, 0]
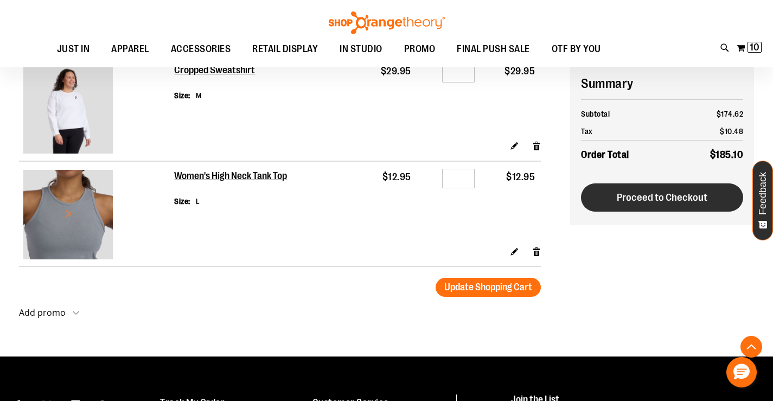
click at [681, 193] on span "Proceed to Checkout" at bounding box center [662, 197] width 91 height 12
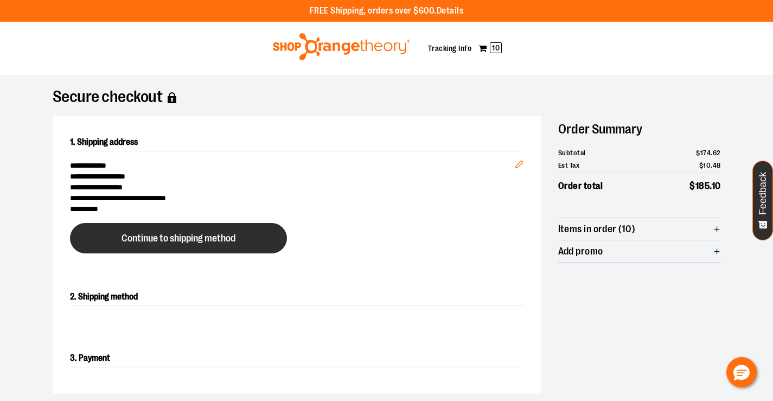
click at [206, 237] on span "Continue to shipping method" at bounding box center [178, 238] width 114 height 10
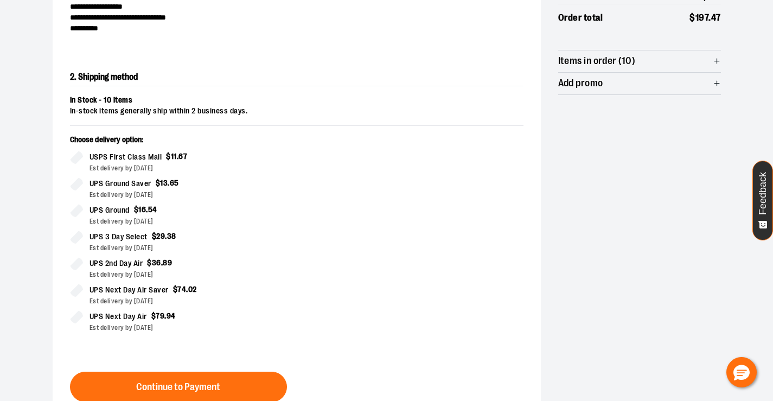
scroll to position [185, 0]
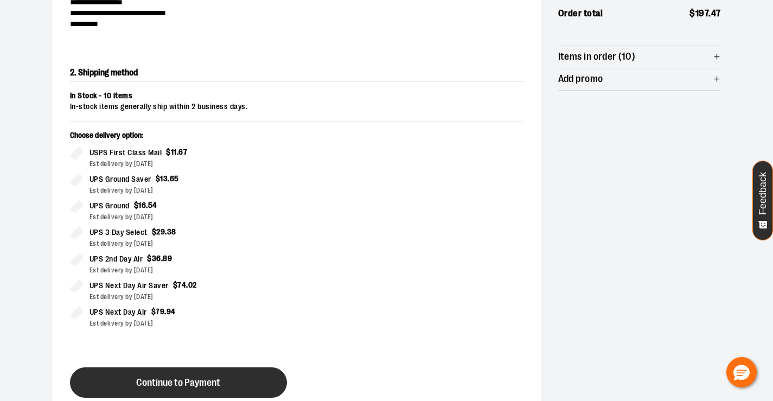
click at [188, 377] on span "Continue to Payment" at bounding box center [178, 382] width 84 height 10
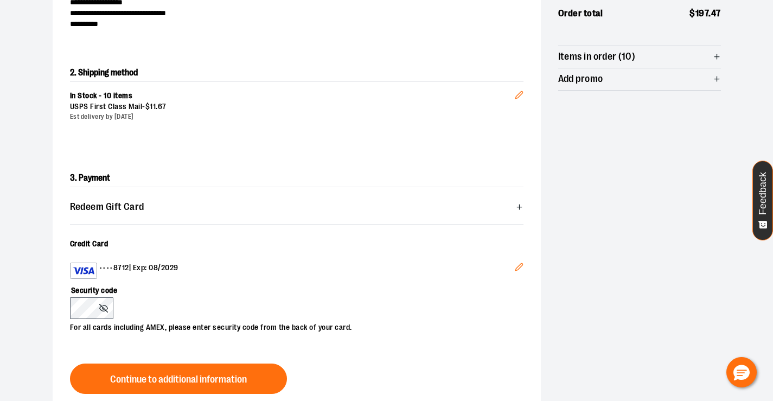
click at [519, 269] on icon "Edit" at bounding box center [519, 266] width 9 height 9
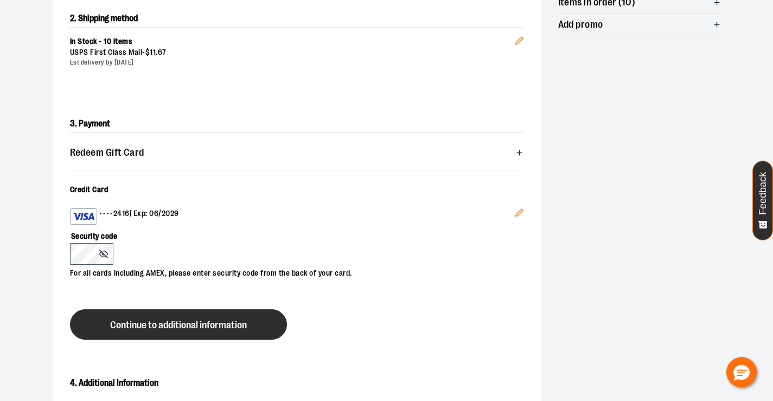
click at [127, 322] on span "Continue to additional information" at bounding box center [178, 325] width 137 height 10
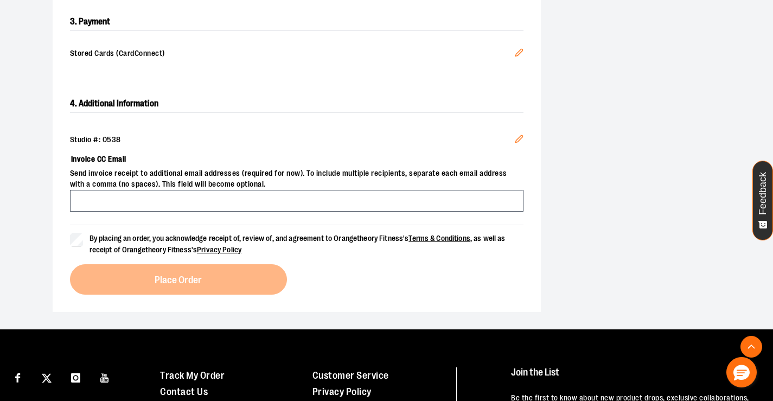
scroll to position [348, 0]
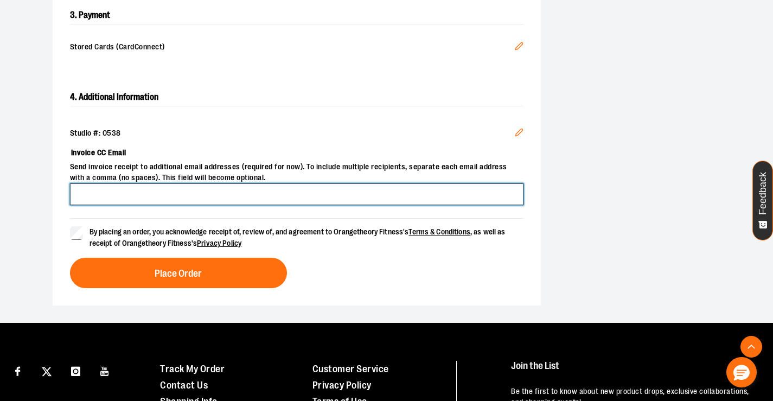
click at [114, 188] on input "Invoice CC Email" at bounding box center [296, 194] width 453 height 22
type input "**********"
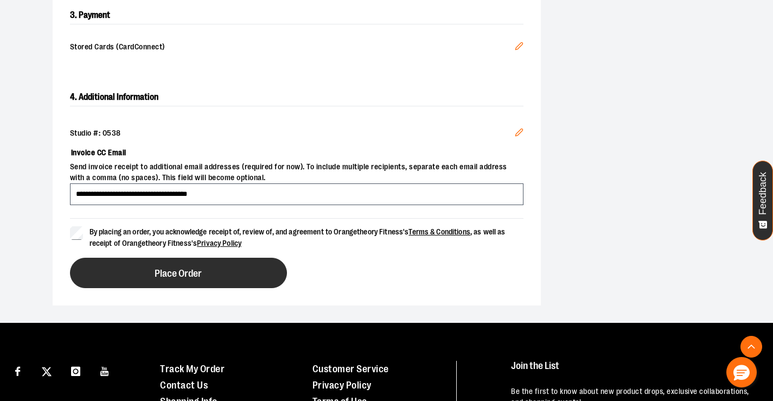
click at [160, 272] on span "Place Order" at bounding box center [178, 273] width 47 height 10
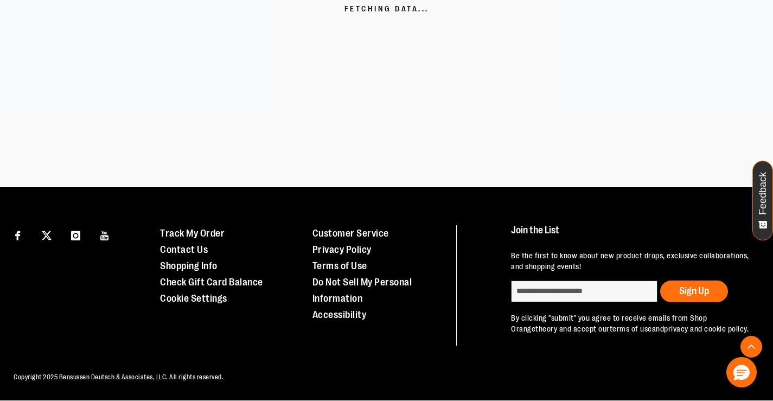
scroll to position [304, 0]
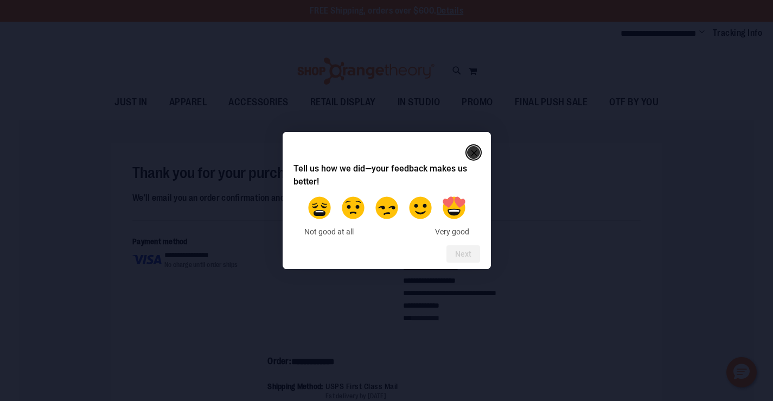
click at [478, 153] on rect "Close" at bounding box center [473, 152] width 13 height 13
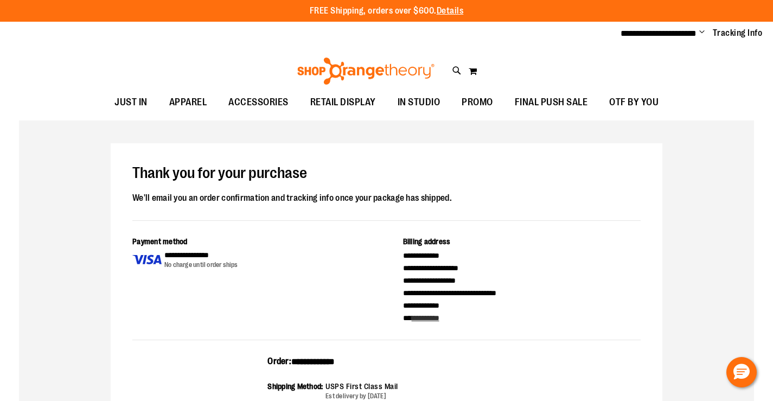
click at [701, 34] on span "Change" at bounding box center [701, 33] width 5 height 10
click at [670, 71] on link "Sign Out" at bounding box center [662, 73] width 95 height 21
